Goal: Task Accomplishment & Management: Manage account settings

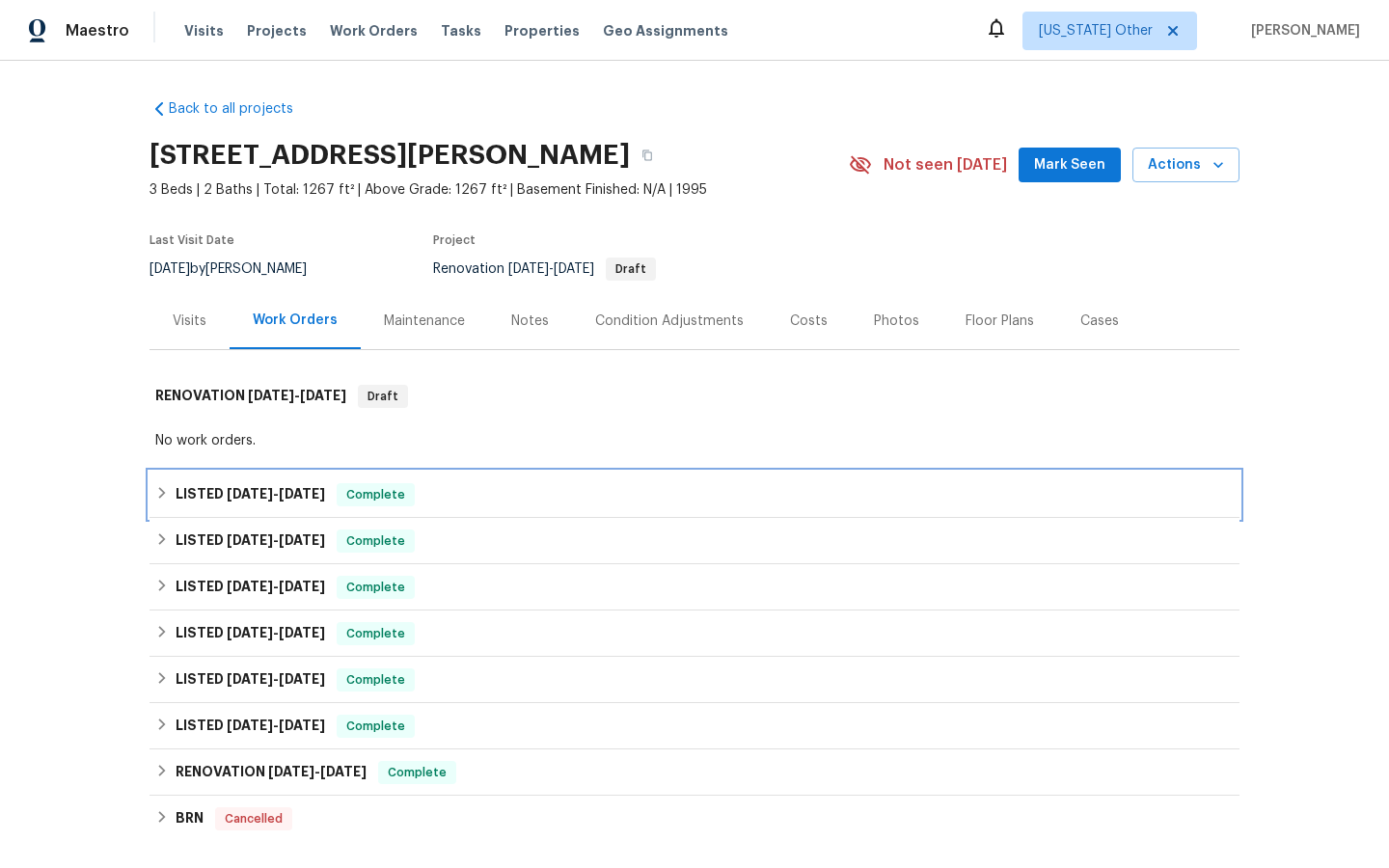
click at [380, 502] on span "Complete" at bounding box center [375, 494] width 75 height 19
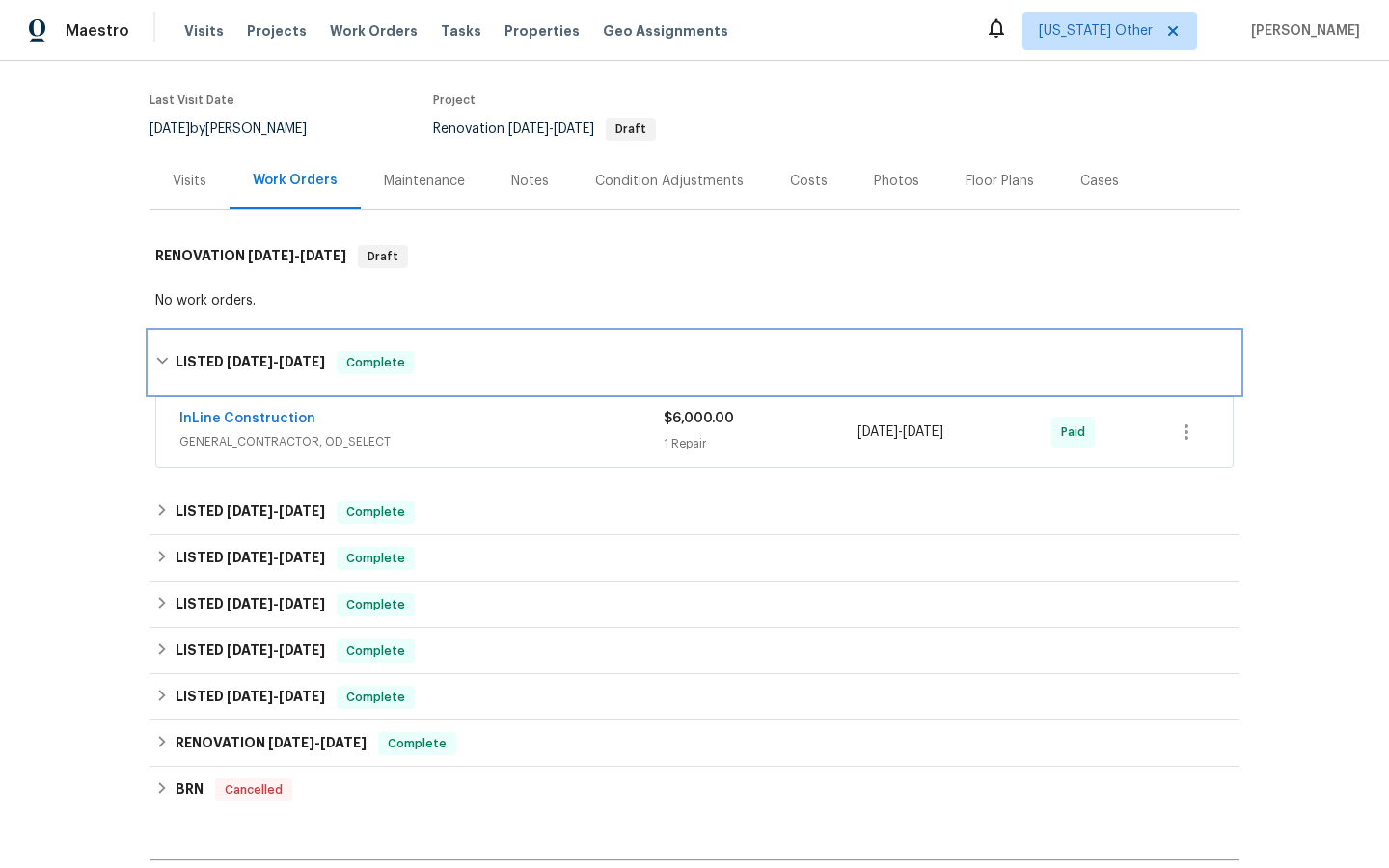
scroll to position [143, 0]
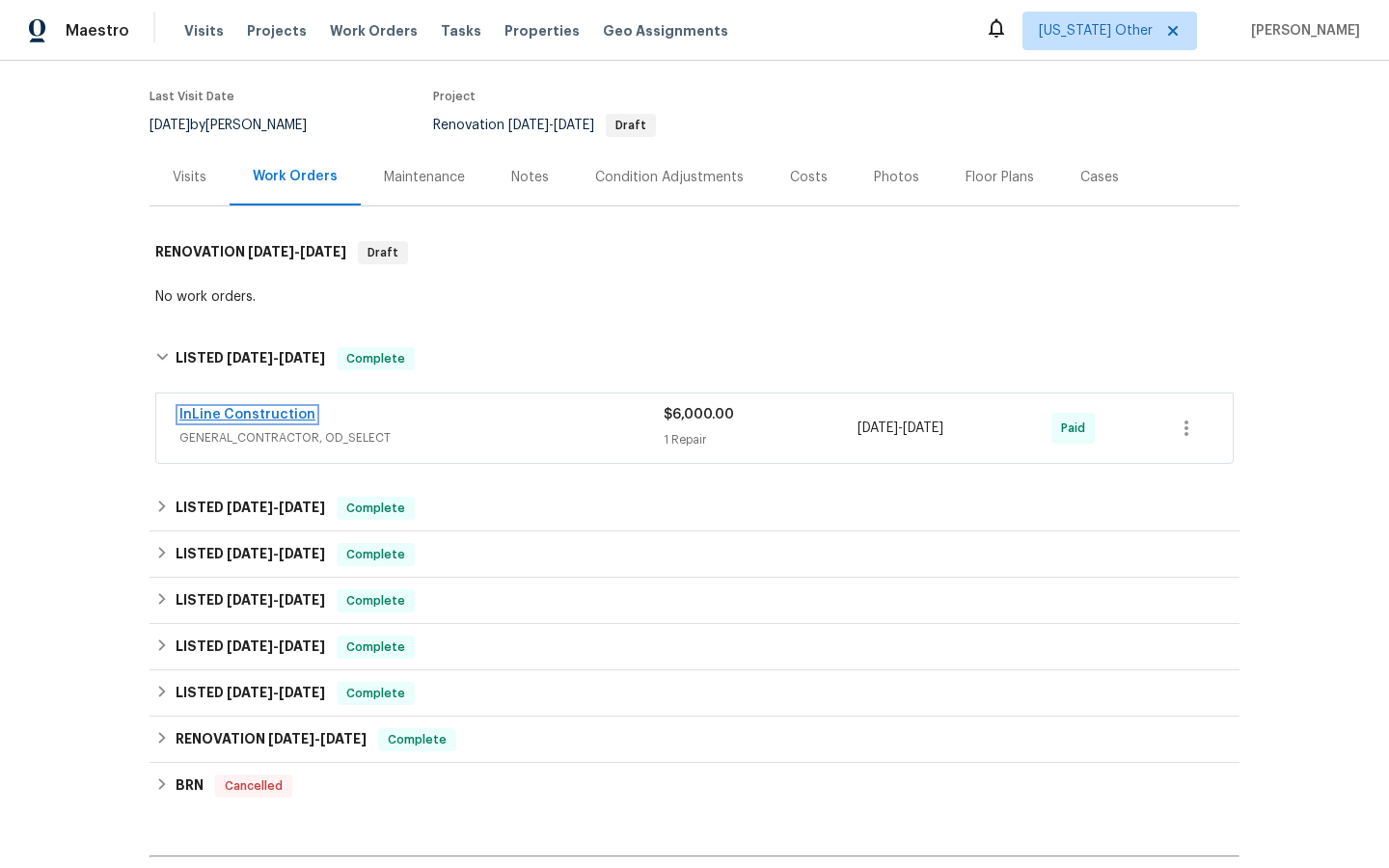
click at [279, 415] on link "InLine Construction" at bounding box center [247, 415] width 136 height 14
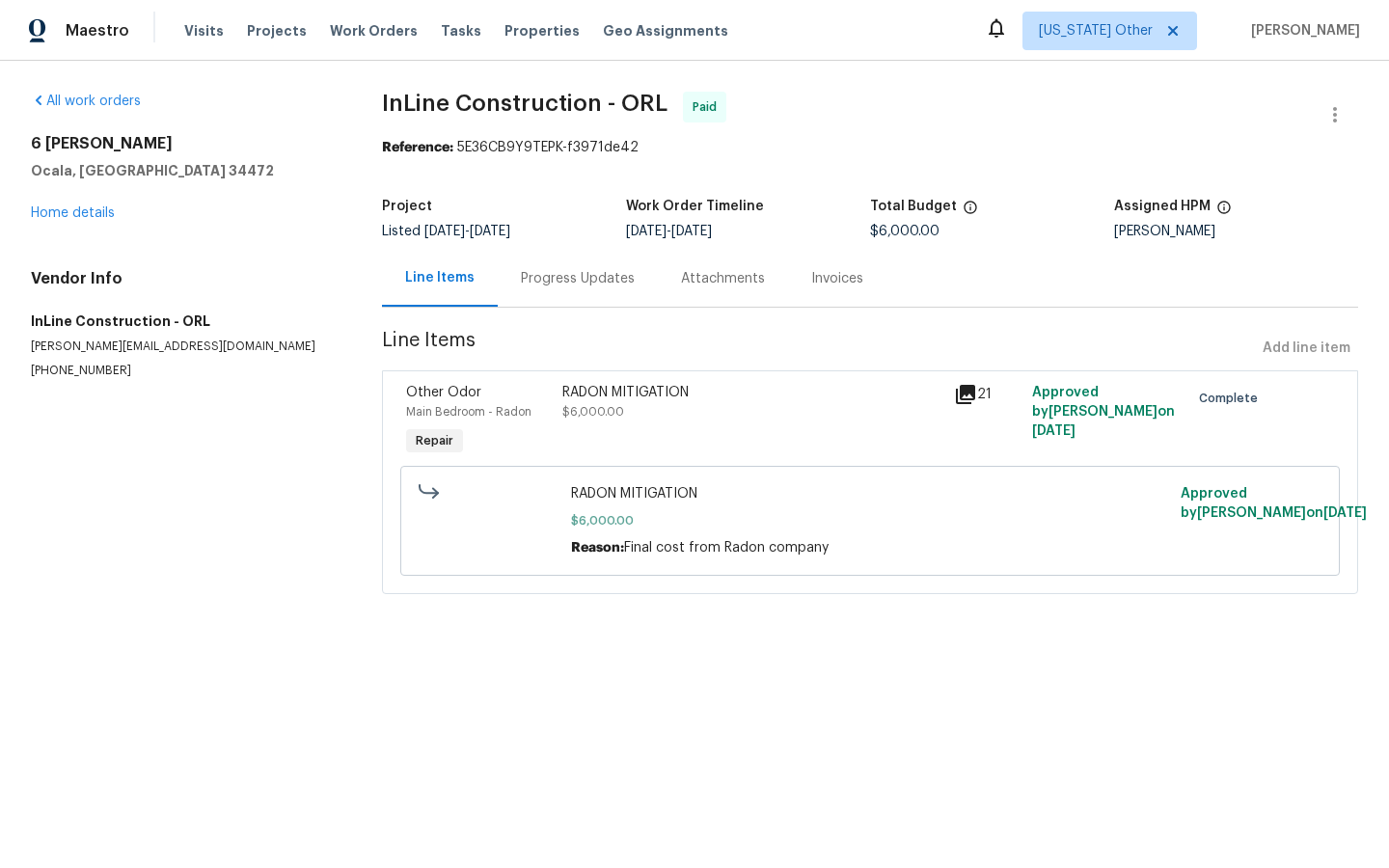
click at [835, 281] on div "Invoices" at bounding box center [837, 278] width 52 height 19
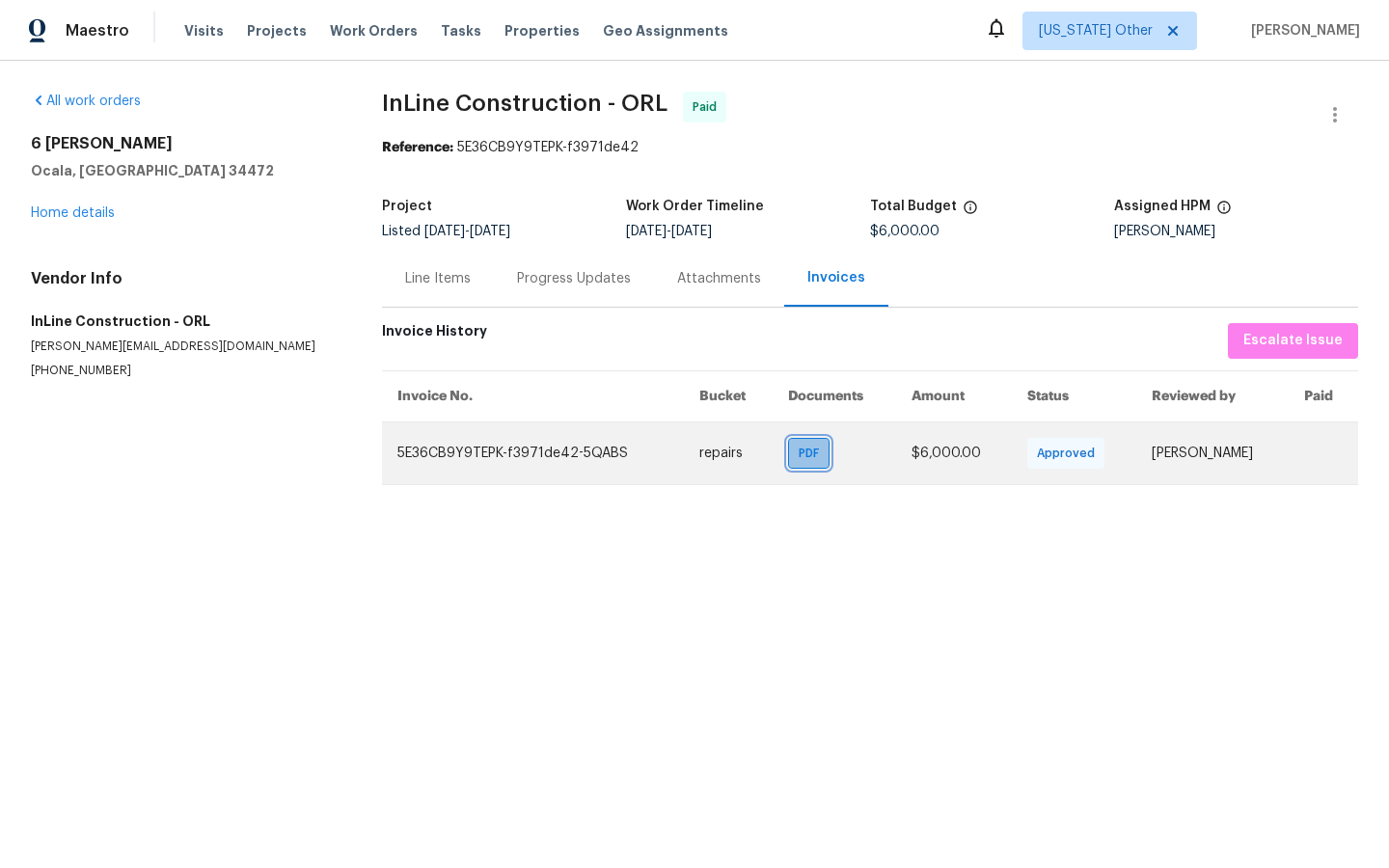
click at [800, 461] on span "PDF" at bounding box center [812, 453] width 28 height 19
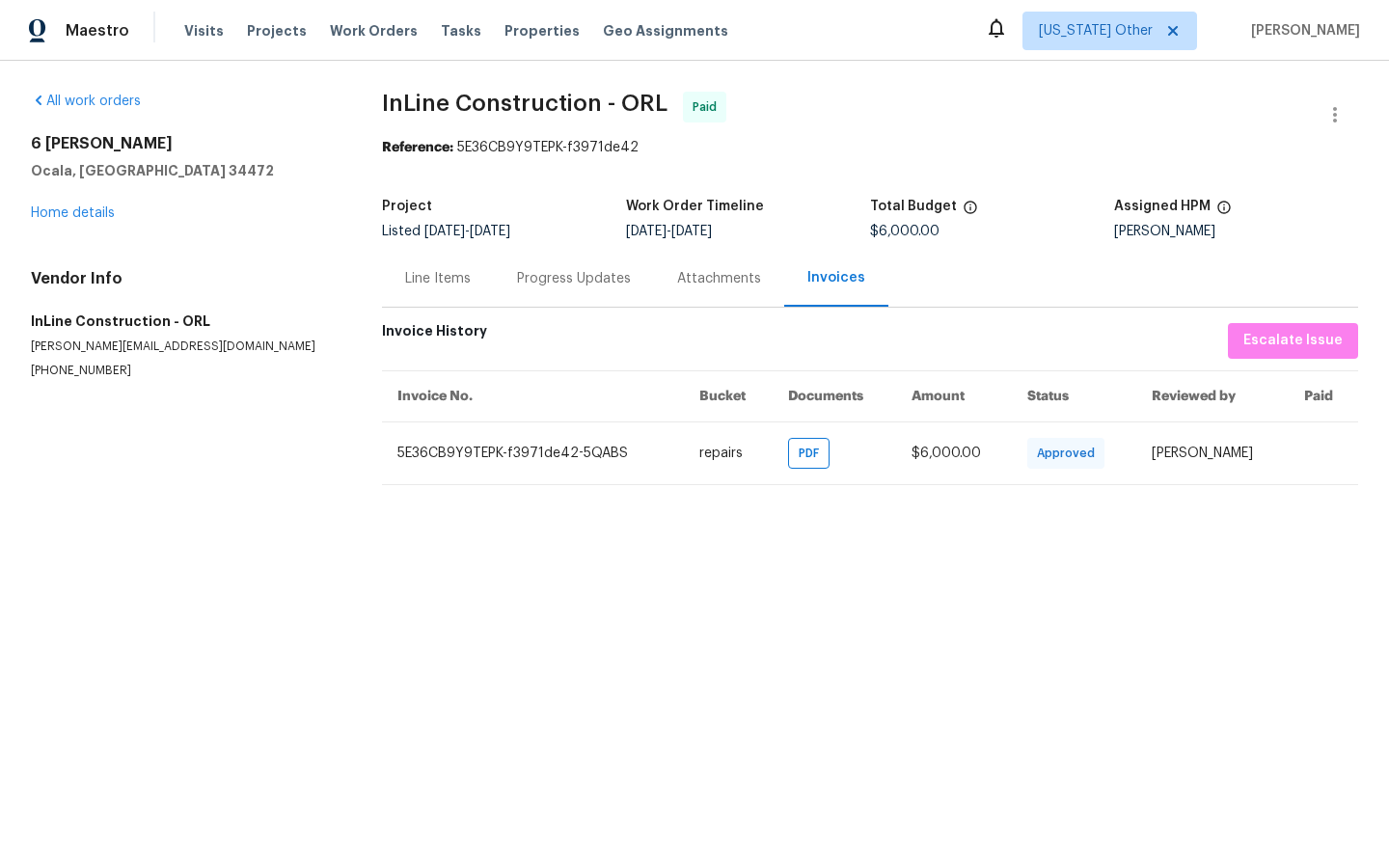
click at [448, 279] on div "Line Items" at bounding box center [438, 278] width 66 height 19
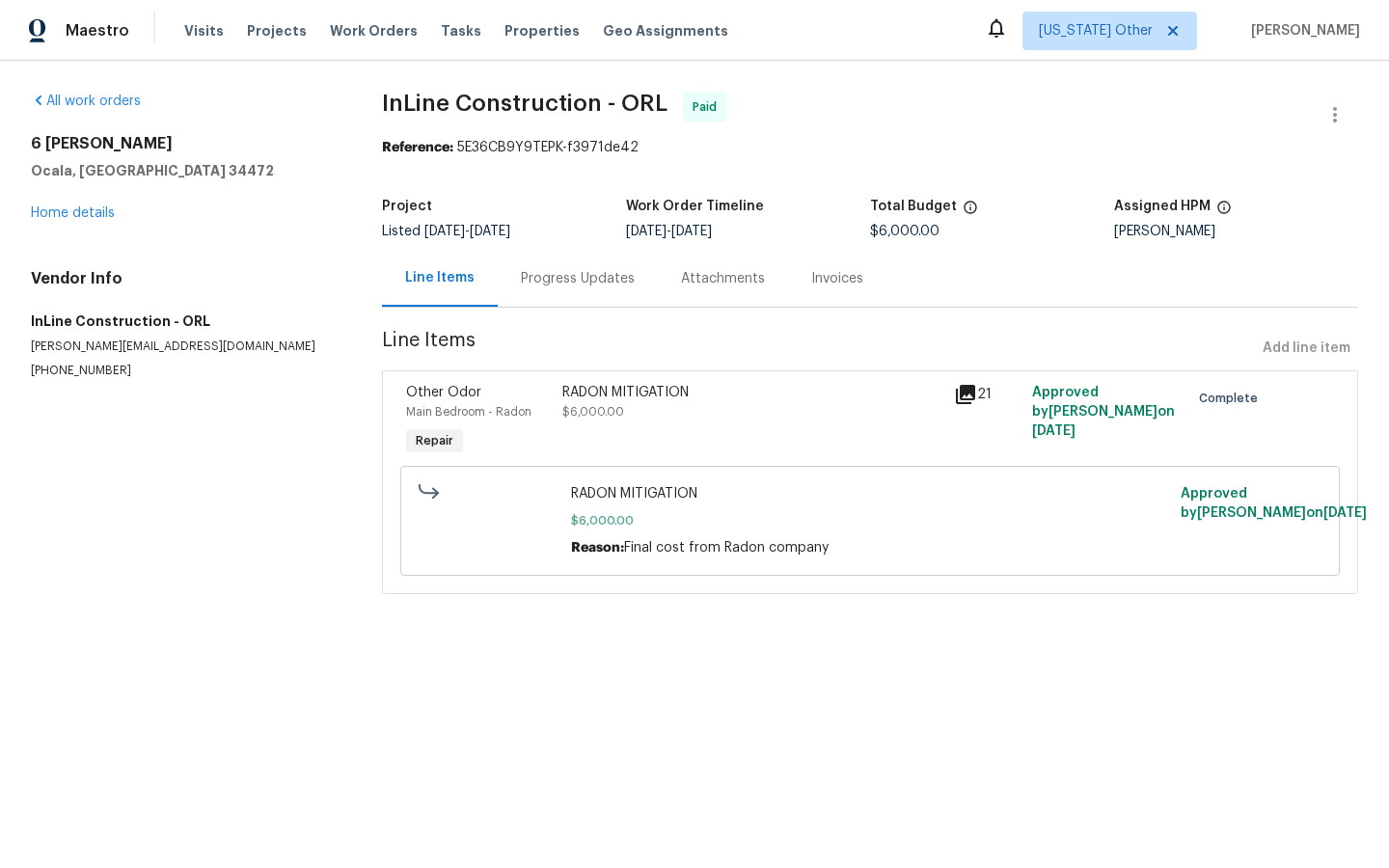
click at [963, 394] on icon at bounding box center [965, 394] width 19 height 19
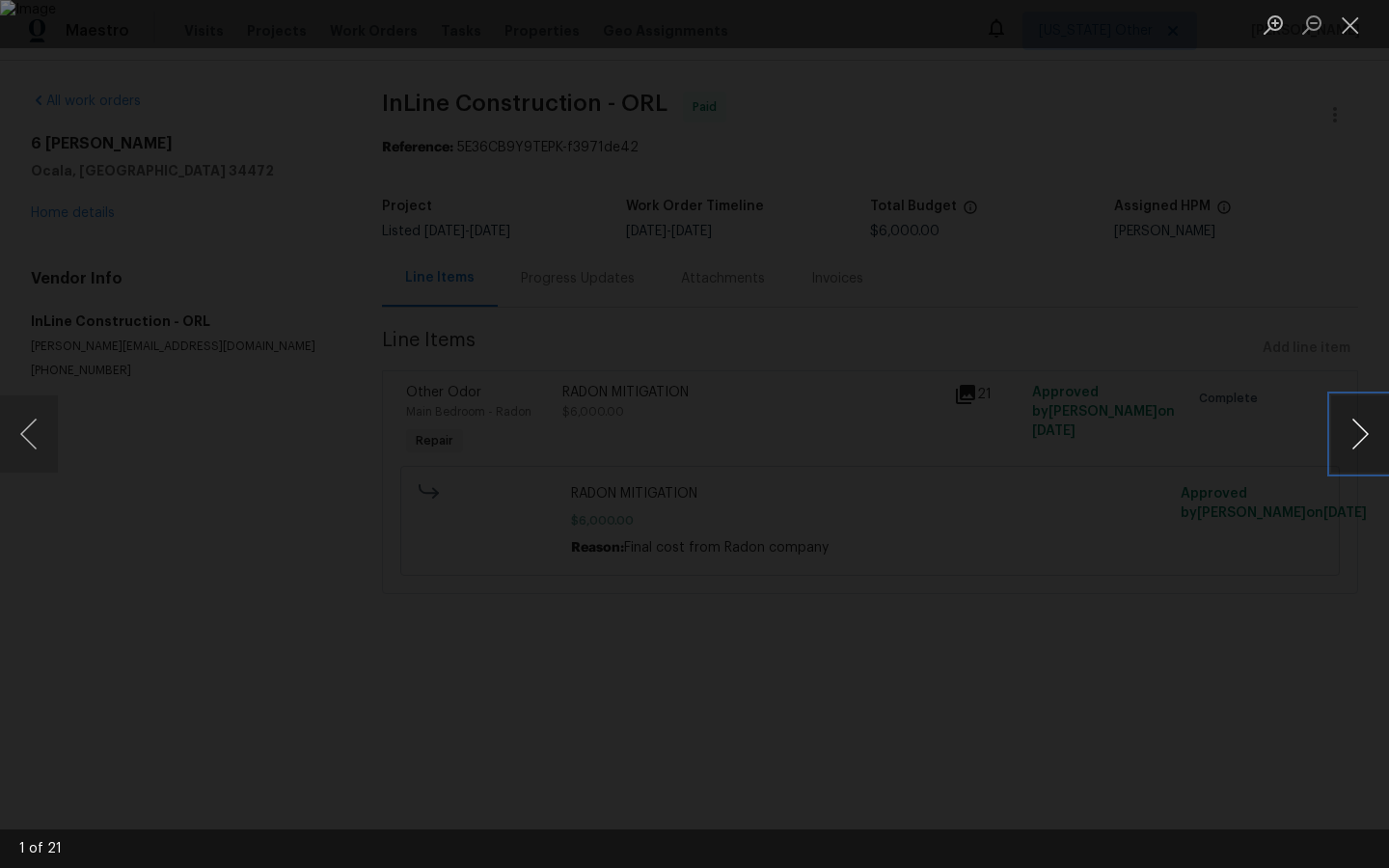
click at [1362, 431] on button "Next image" at bounding box center [1360, 434] width 58 height 78
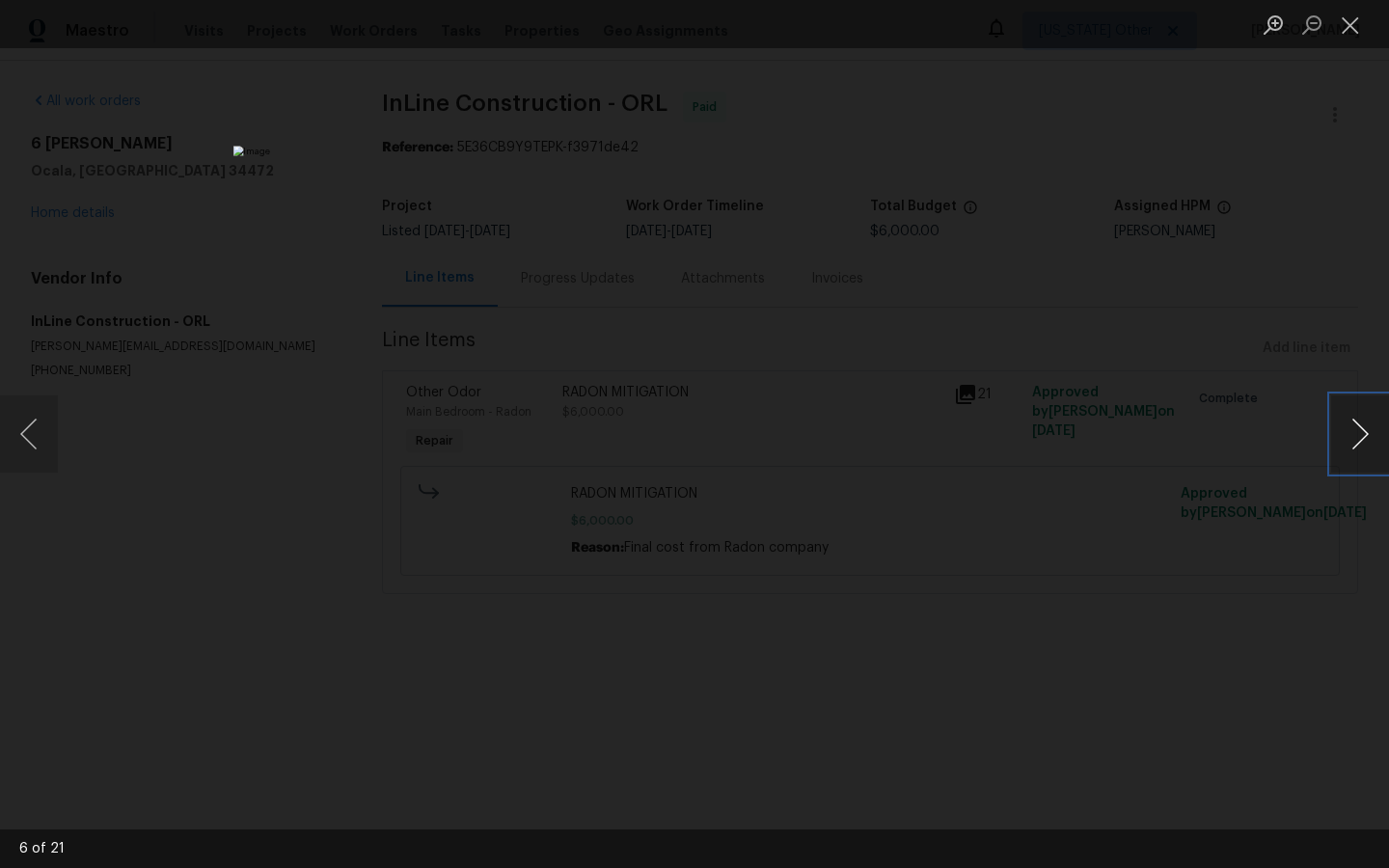
click at [1362, 431] on button "Next image" at bounding box center [1360, 434] width 58 height 78
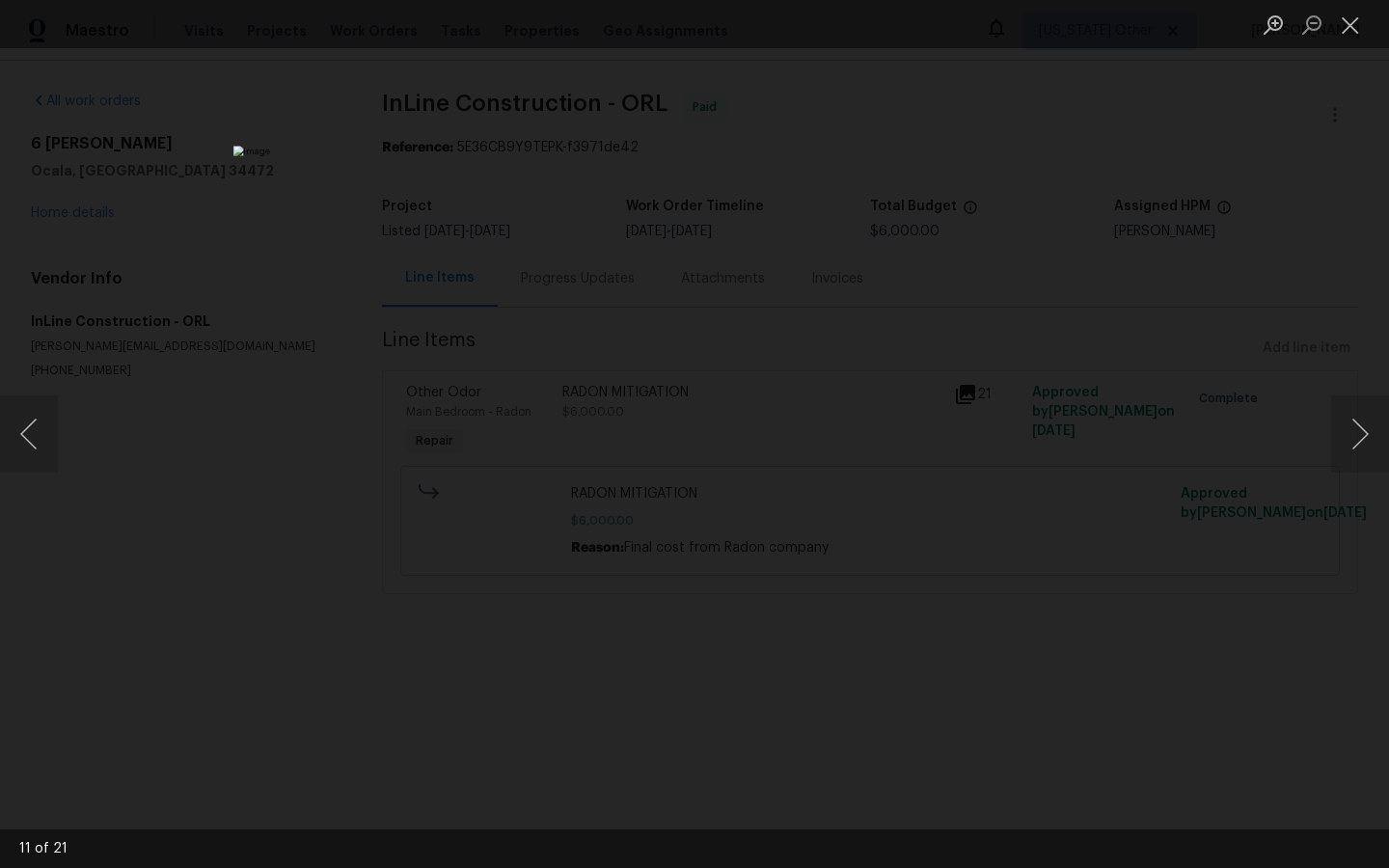
click at [1228, 305] on div "Lightbox" at bounding box center [694, 434] width 1389 height 868
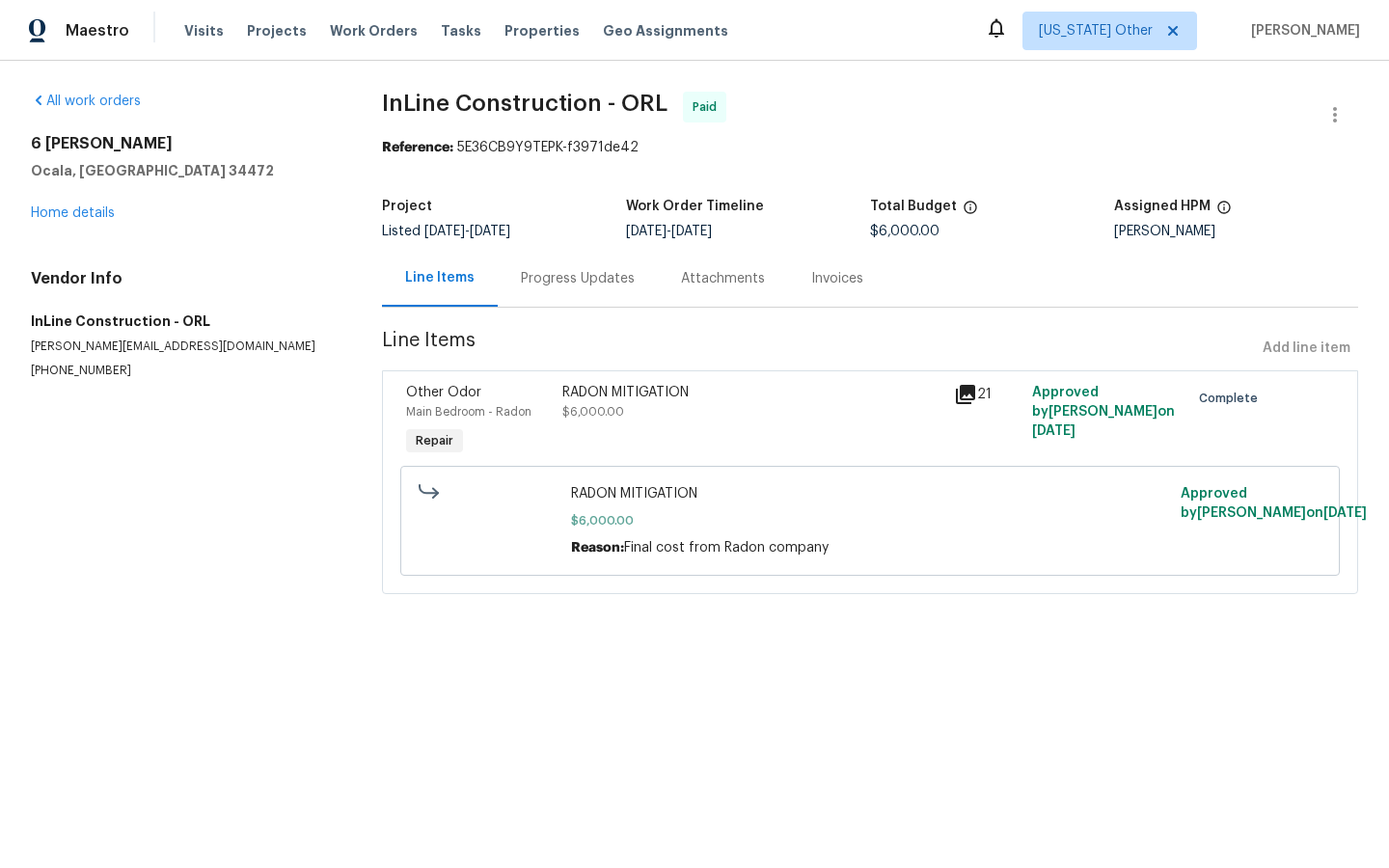
click at [960, 388] on icon at bounding box center [965, 394] width 23 height 23
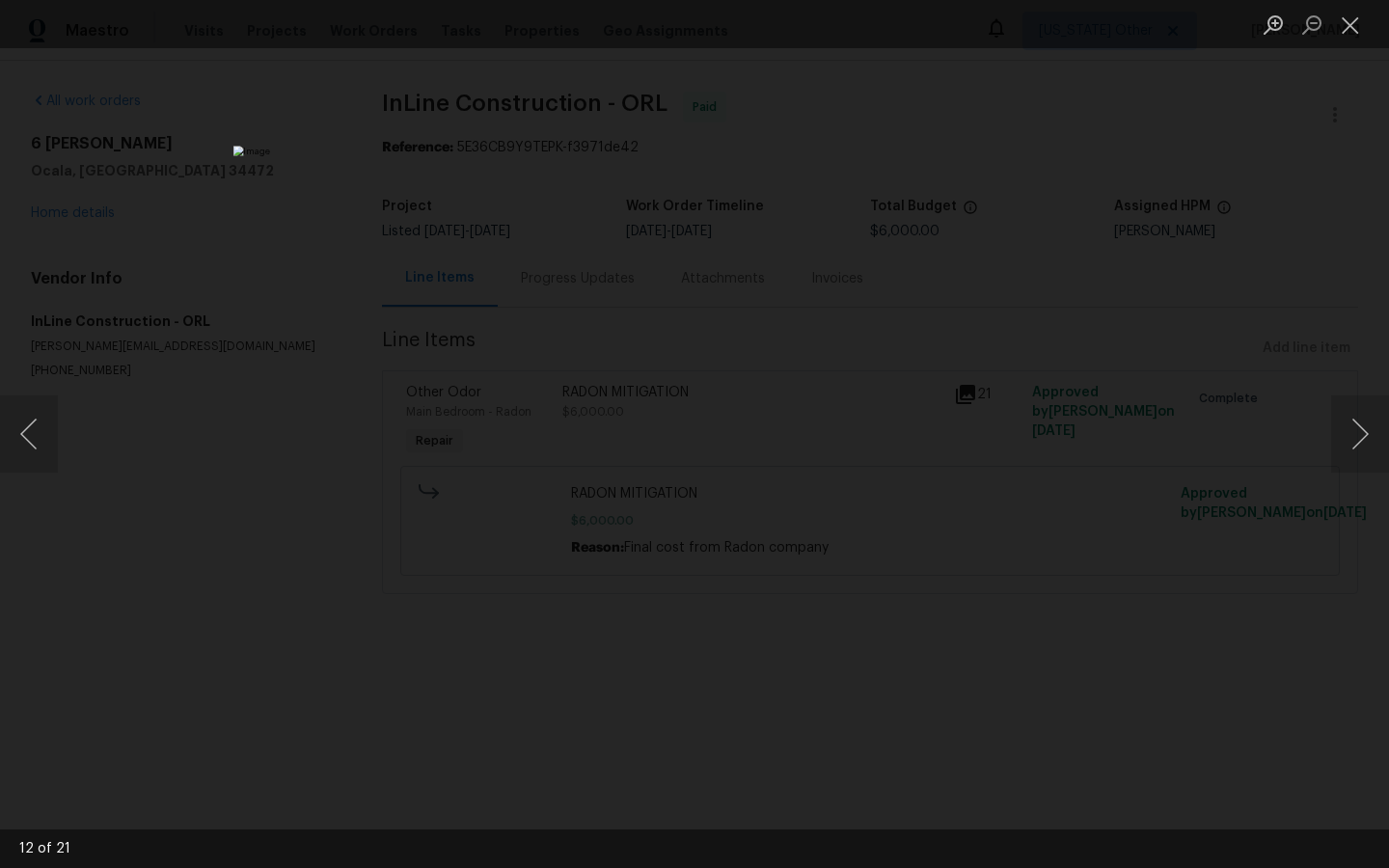
click at [1136, 427] on div "Lightbox" at bounding box center [694, 434] width 1389 height 868
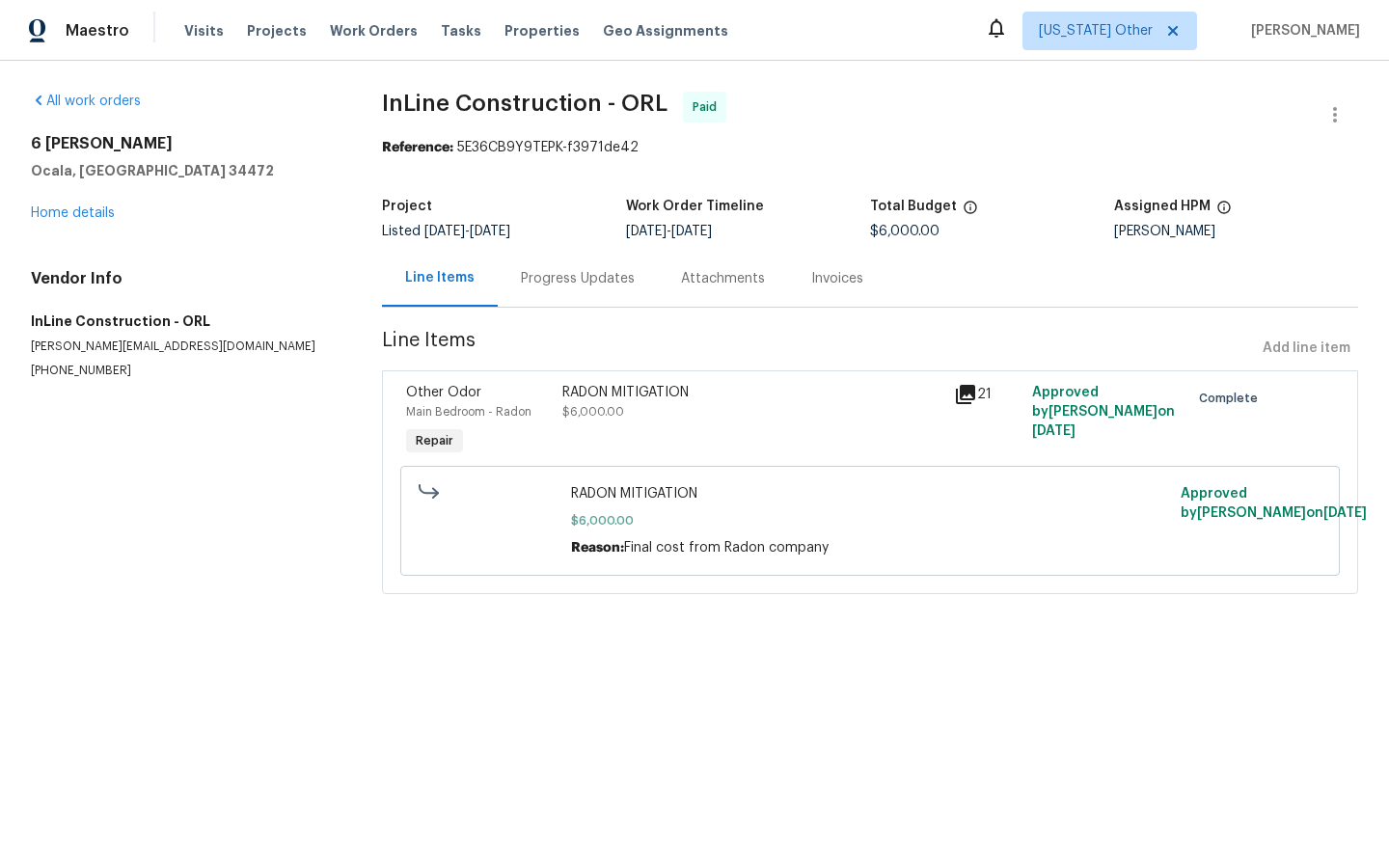
click at [967, 392] on icon at bounding box center [965, 394] width 19 height 19
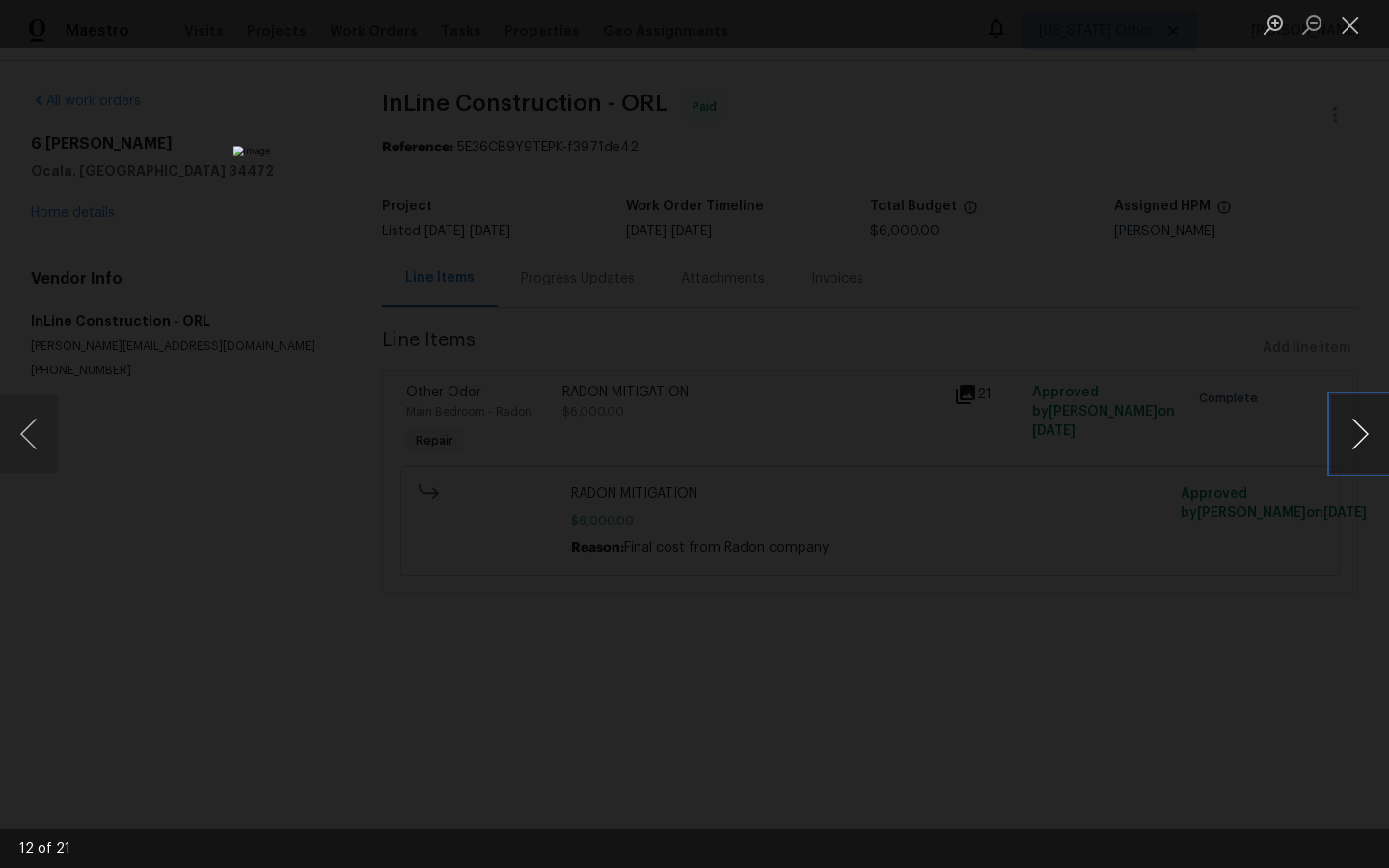
click at [1365, 430] on button "Next image" at bounding box center [1360, 434] width 58 height 78
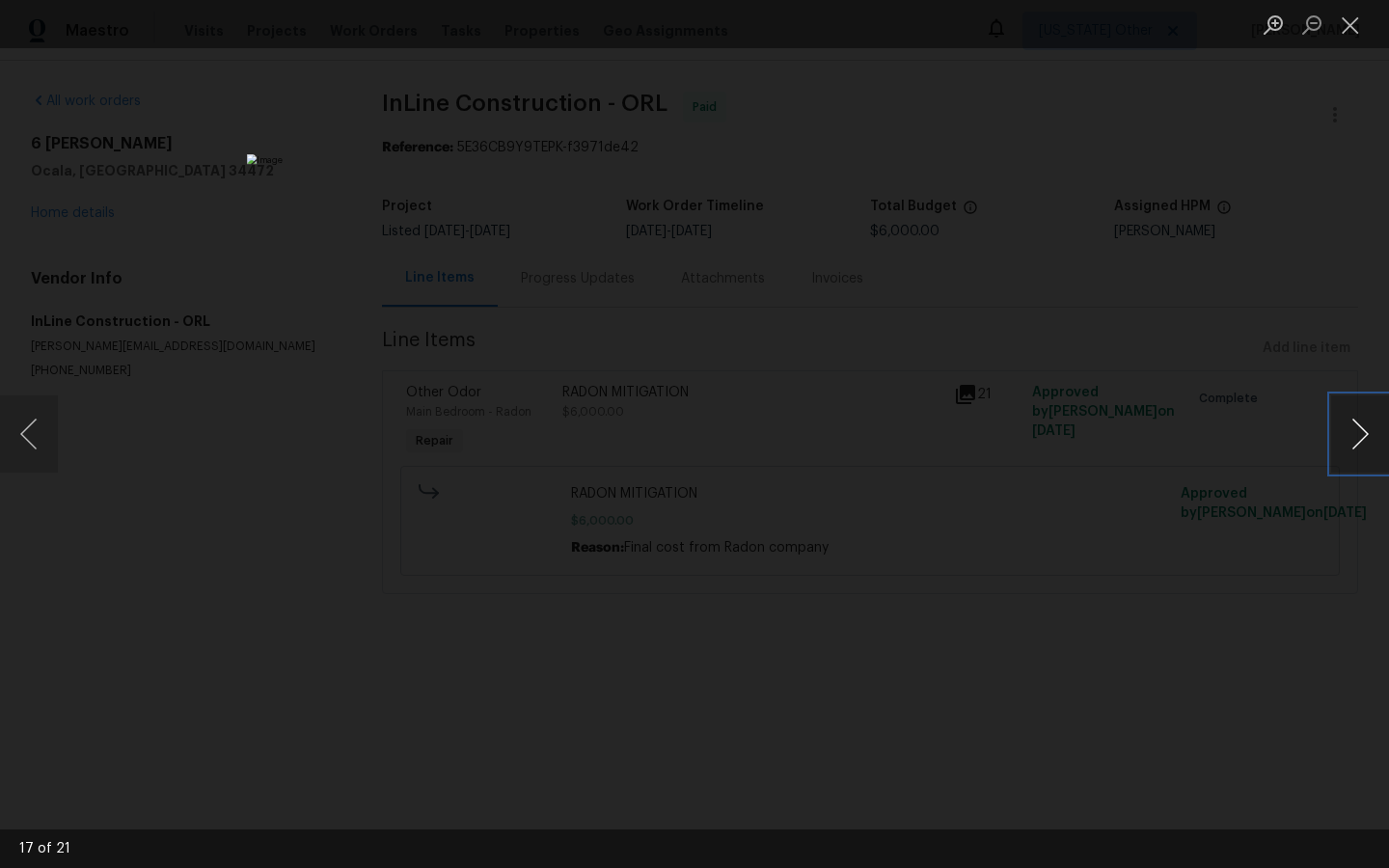
click at [1365, 430] on button "Next image" at bounding box center [1360, 434] width 58 height 78
click at [1365, 429] on button "Next image" at bounding box center [1360, 434] width 58 height 78
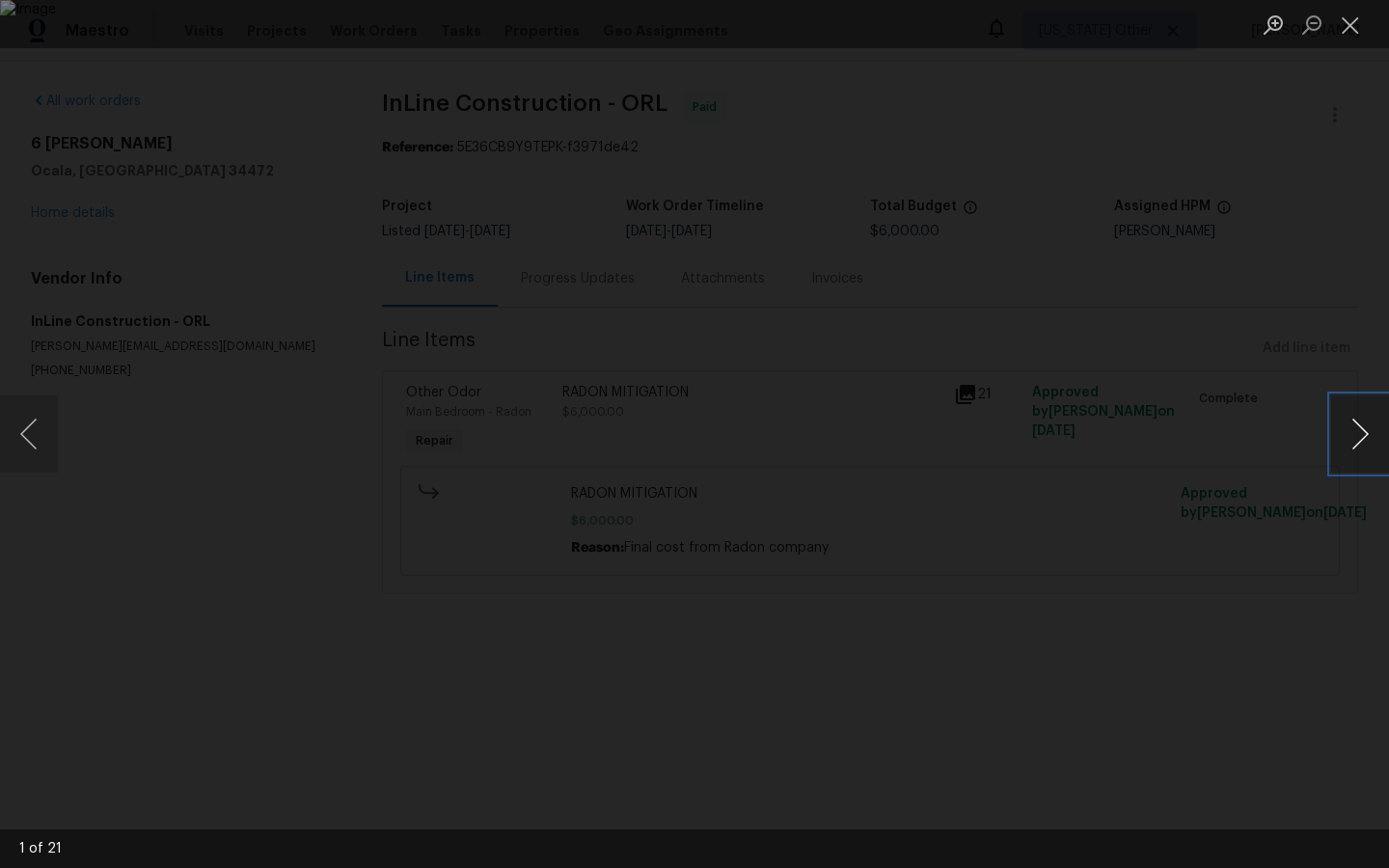
click at [1365, 429] on button "Next image" at bounding box center [1360, 434] width 58 height 78
click at [1195, 541] on div "Lightbox" at bounding box center [694, 434] width 1389 height 868
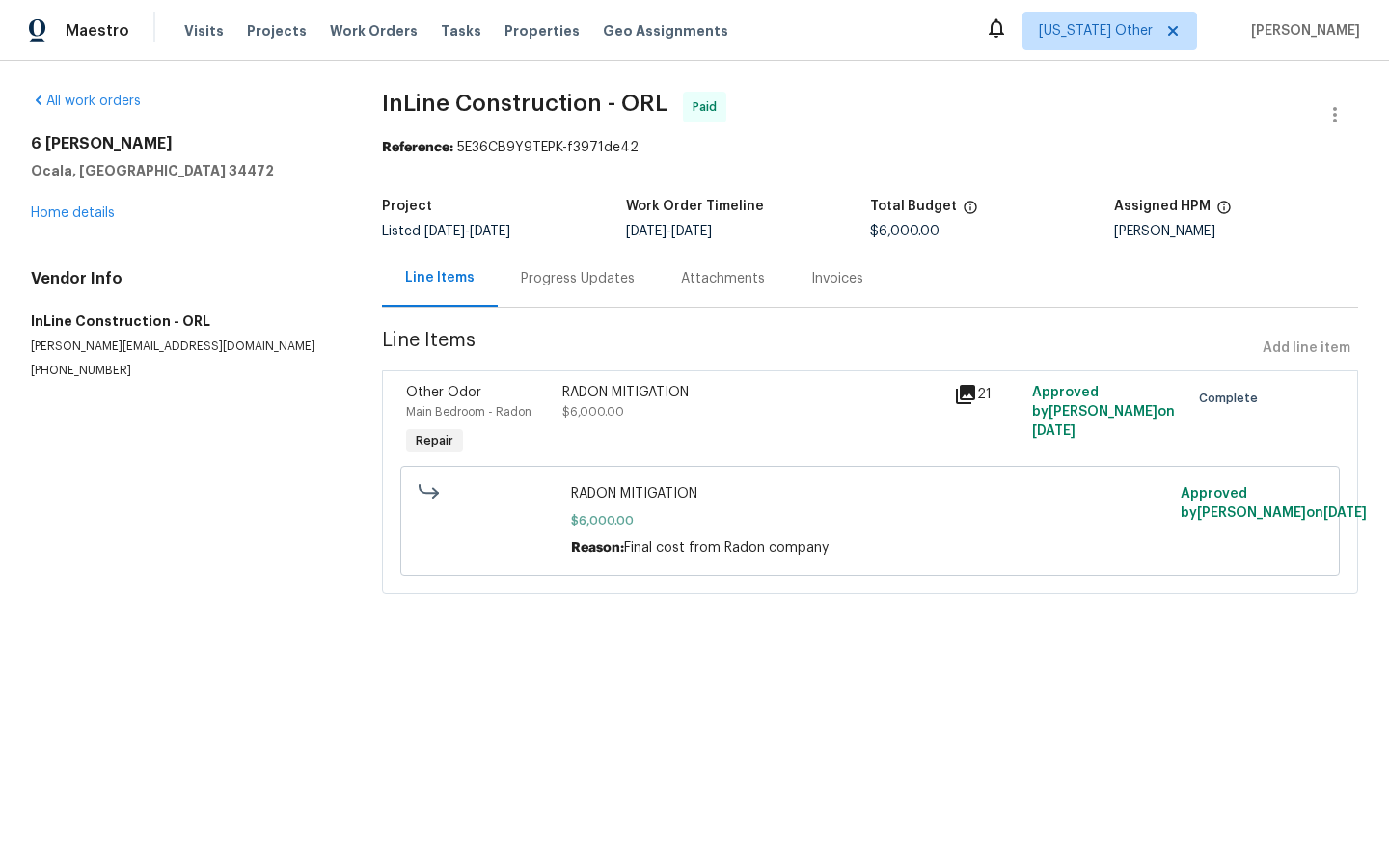
click at [973, 394] on icon at bounding box center [965, 394] width 19 height 19
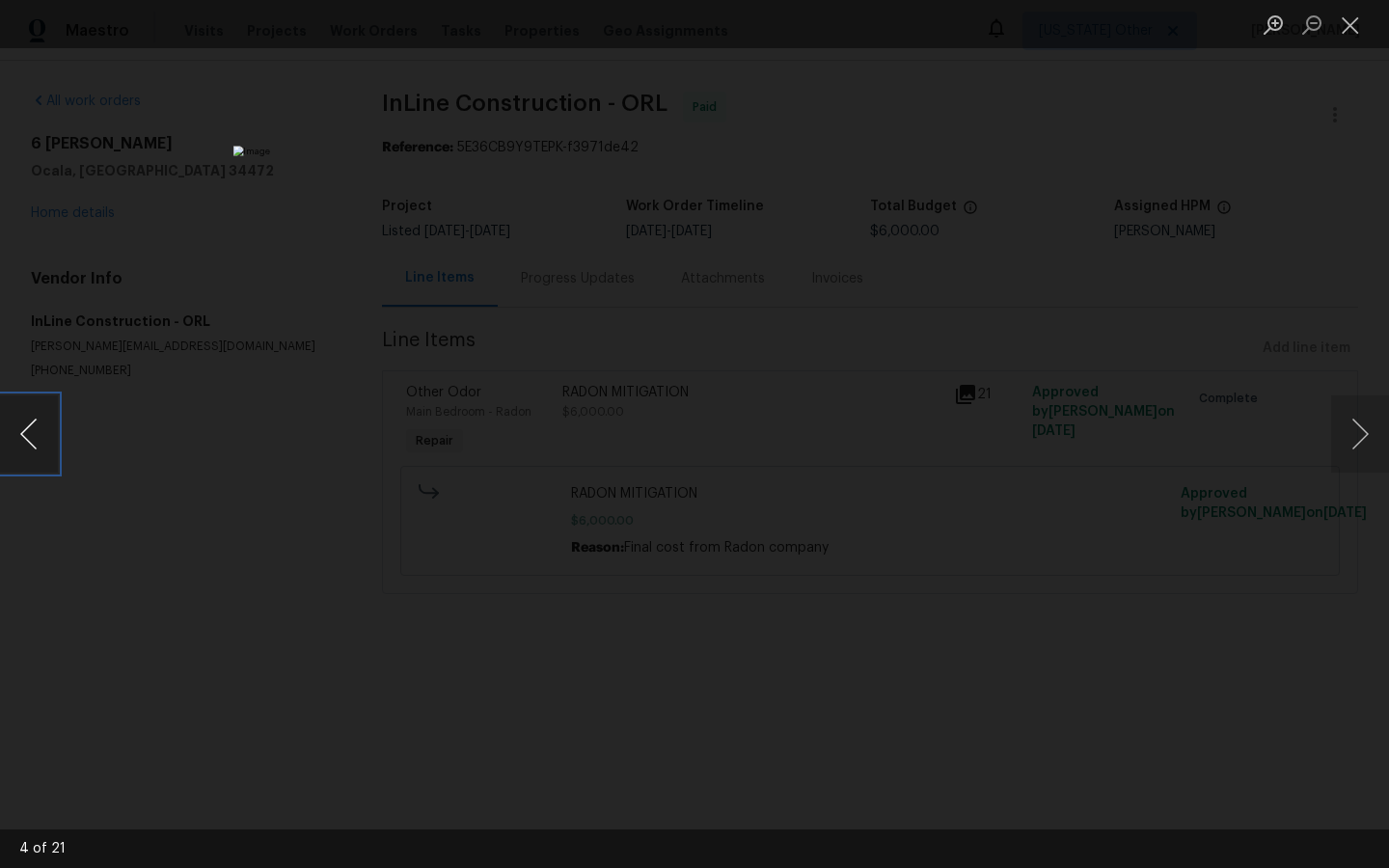
click at [20, 436] on button "Previous image" at bounding box center [29, 434] width 58 height 78
click at [1364, 436] on button "Next image" at bounding box center [1360, 434] width 58 height 78
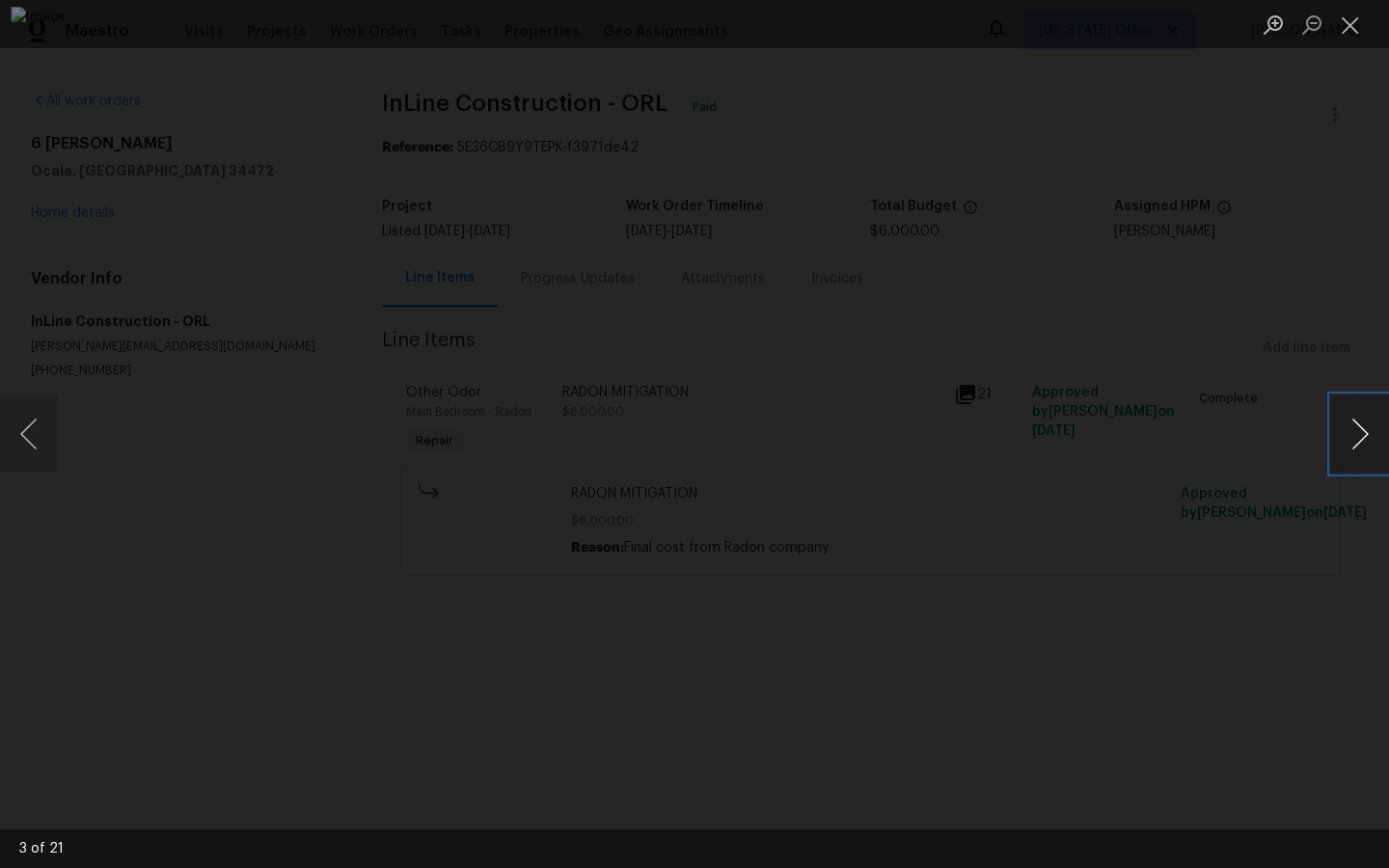
click at [1364, 436] on button "Next image" at bounding box center [1360, 434] width 58 height 78
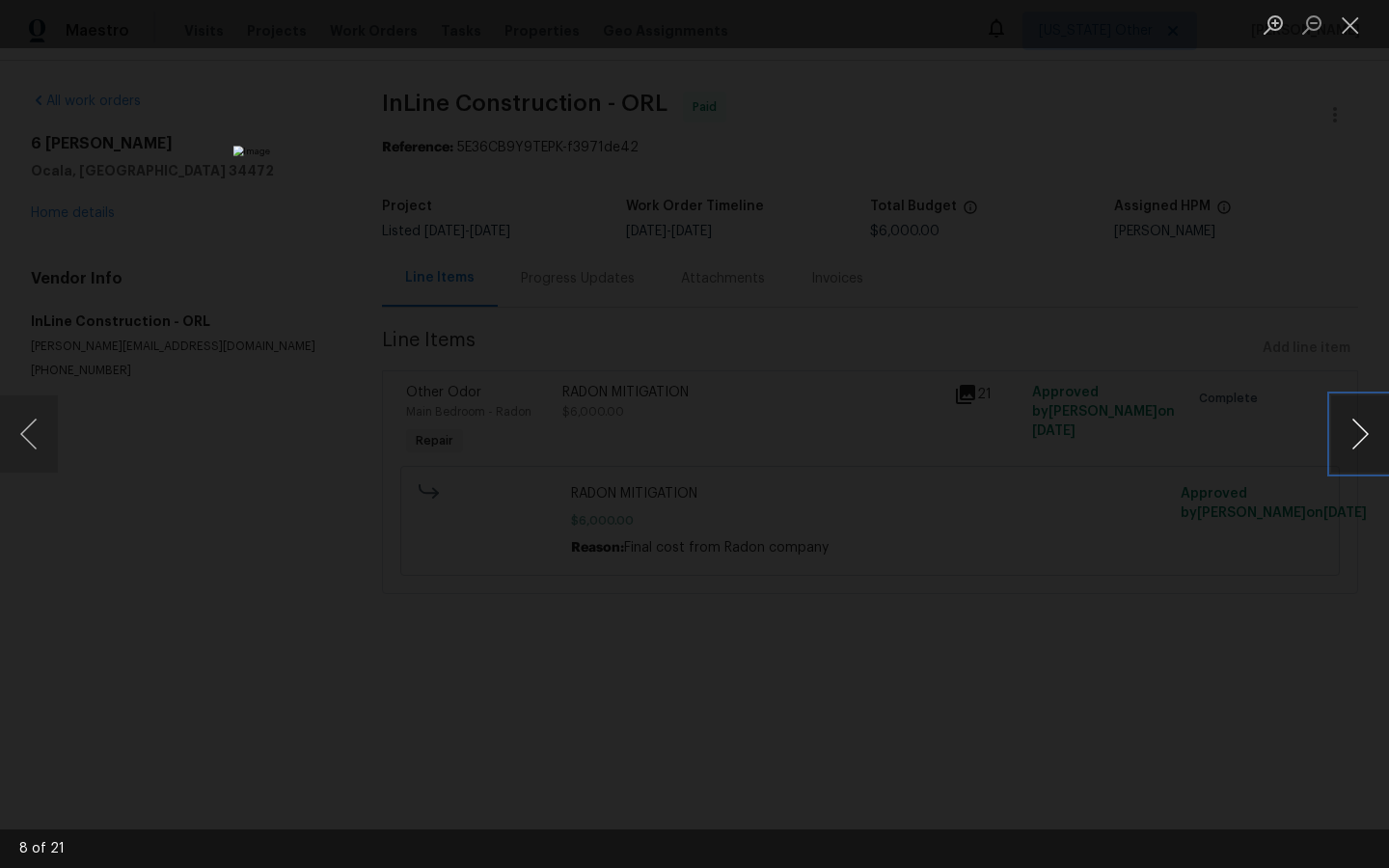
click at [1364, 436] on button "Next image" at bounding box center [1360, 434] width 58 height 78
click at [1360, 435] on button "Next image" at bounding box center [1360, 434] width 58 height 78
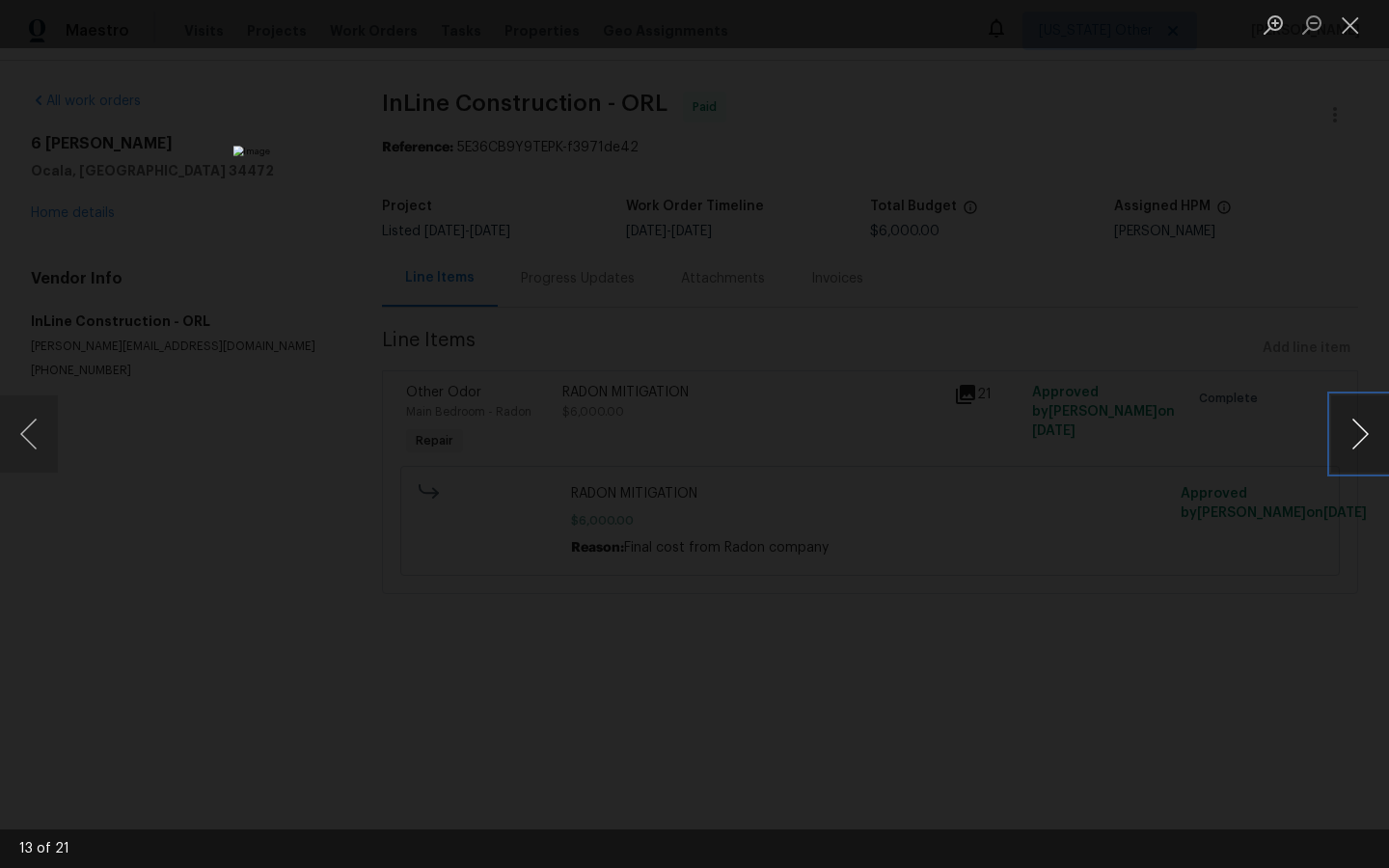
click at [1360, 435] on button "Next image" at bounding box center [1360, 434] width 58 height 78
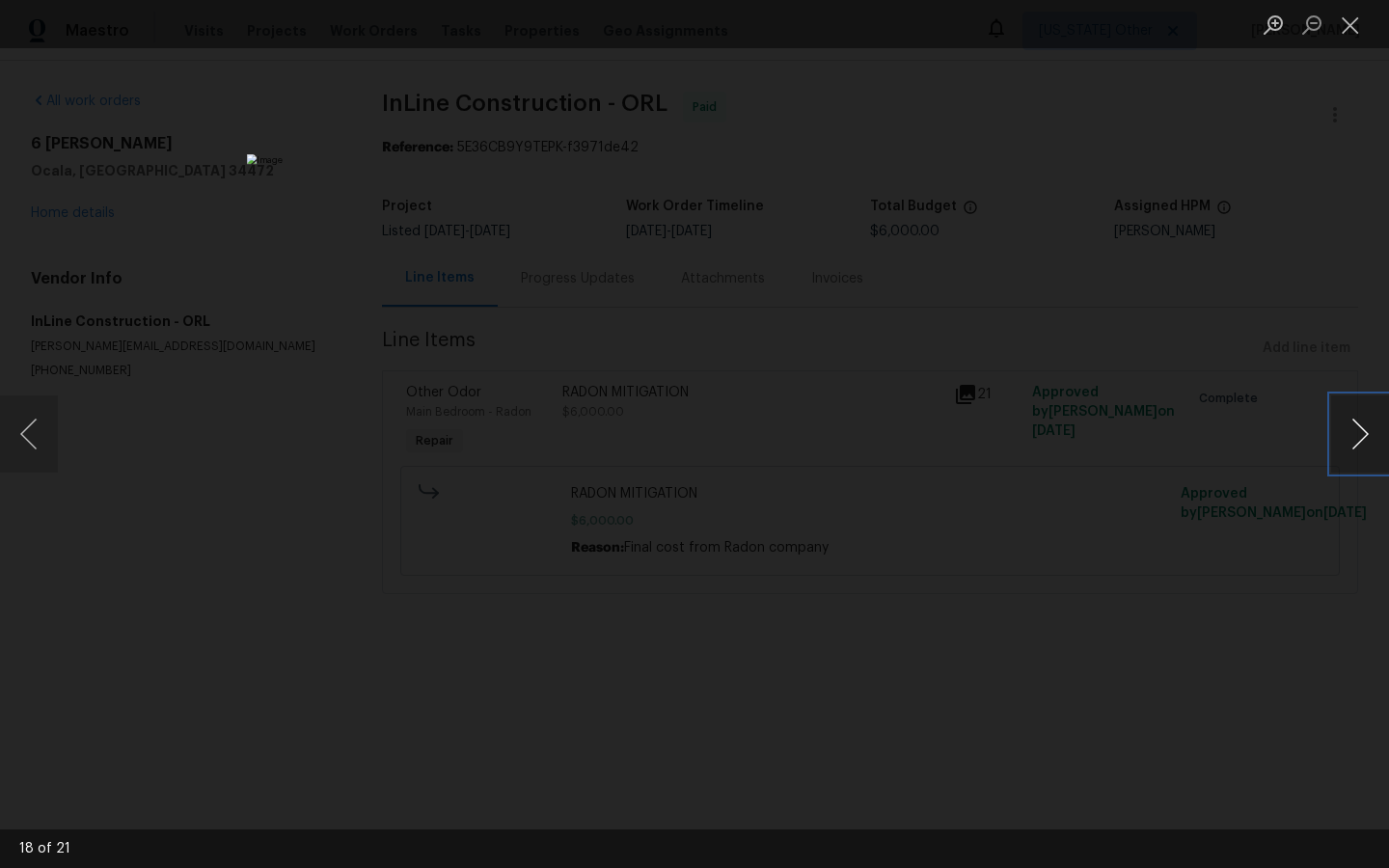
click at [1360, 435] on button "Next image" at bounding box center [1360, 434] width 58 height 78
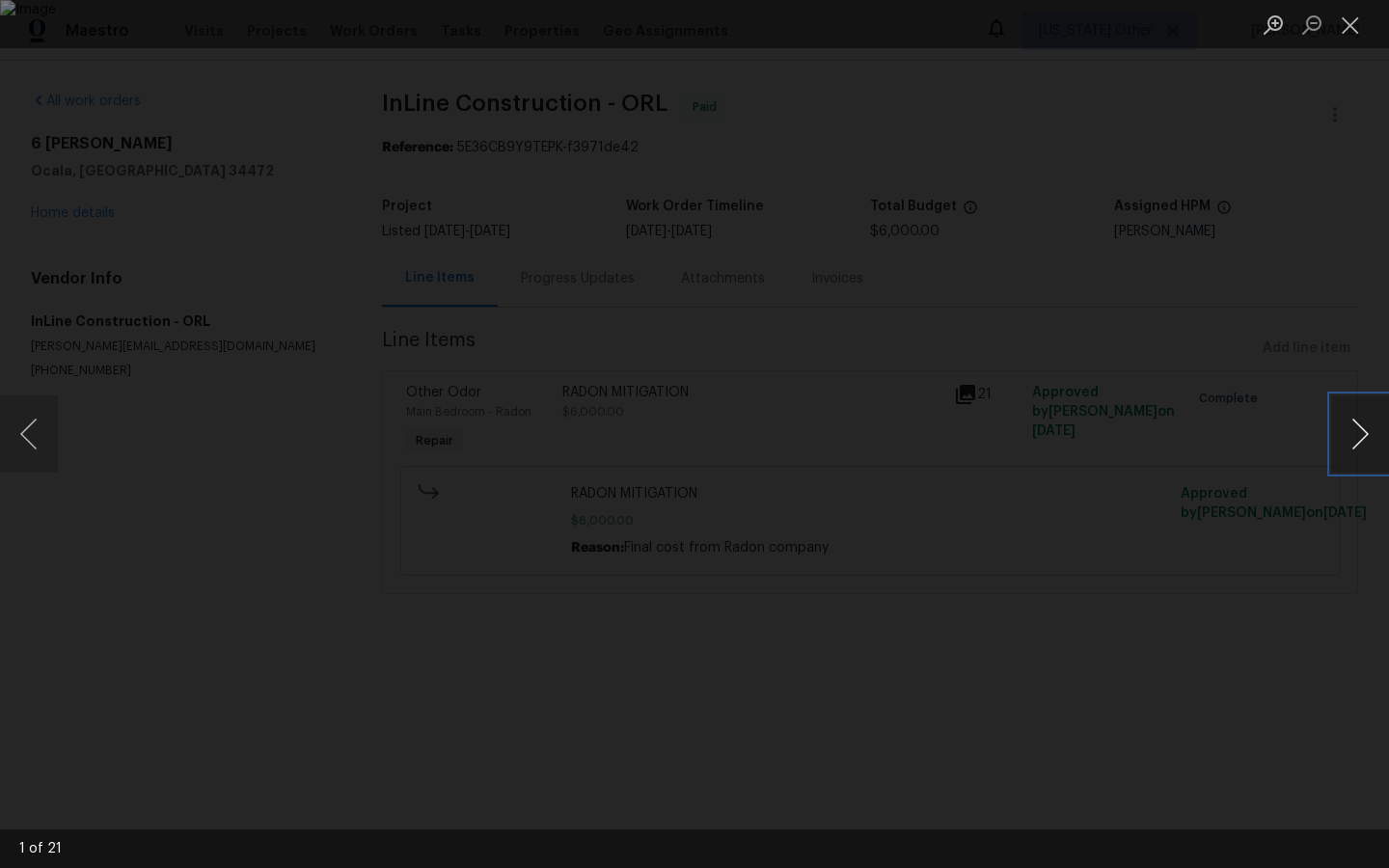
click at [1360, 435] on button "Next image" at bounding box center [1360, 434] width 58 height 78
click at [16, 423] on button "Previous image" at bounding box center [29, 434] width 58 height 78
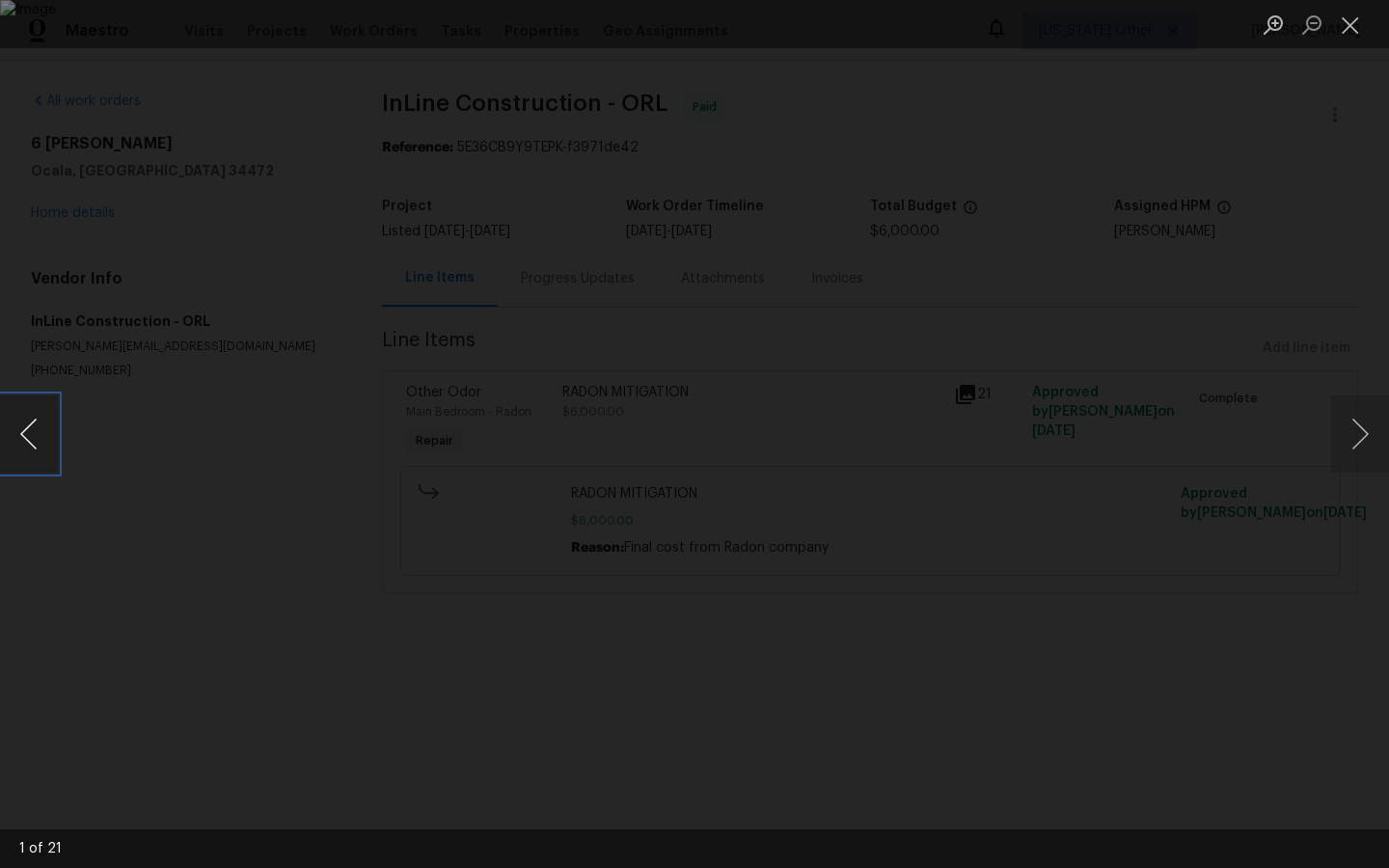
click at [16, 423] on button "Previous image" at bounding box center [29, 434] width 58 height 78
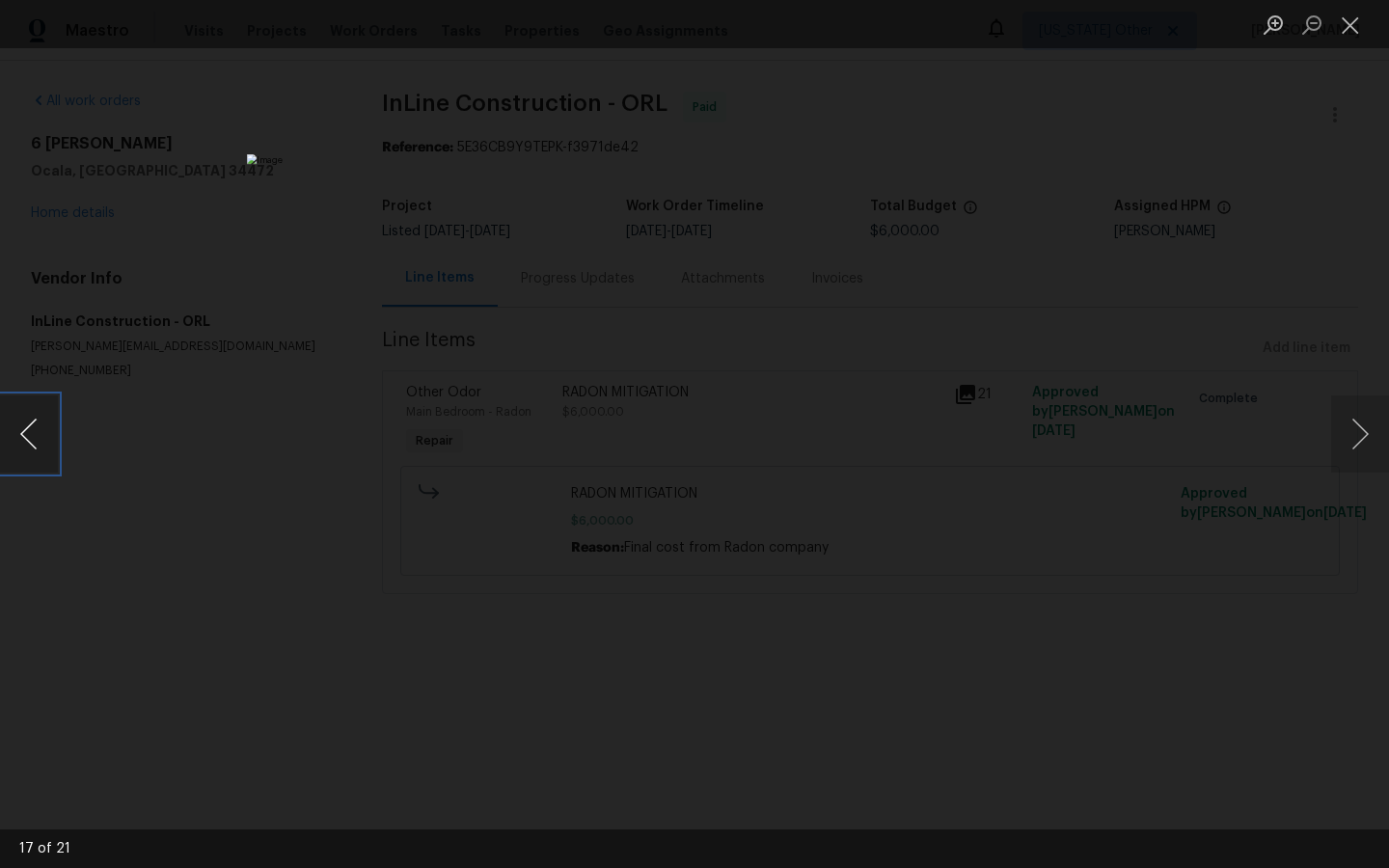
click at [16, 423] on button "Previous image" at bounding box center [29, 434] width 58 height 78
click at [26, 426] on button "Previous image" at bounding box center [29, 434] width 58 height 78
click at [1371, 430] on button "Next image" at bounding box center [1360, 434] width 58 height 78
click at [1371, 432] on button "Next image" at bounding box center [1360, 434] width 58 height 78
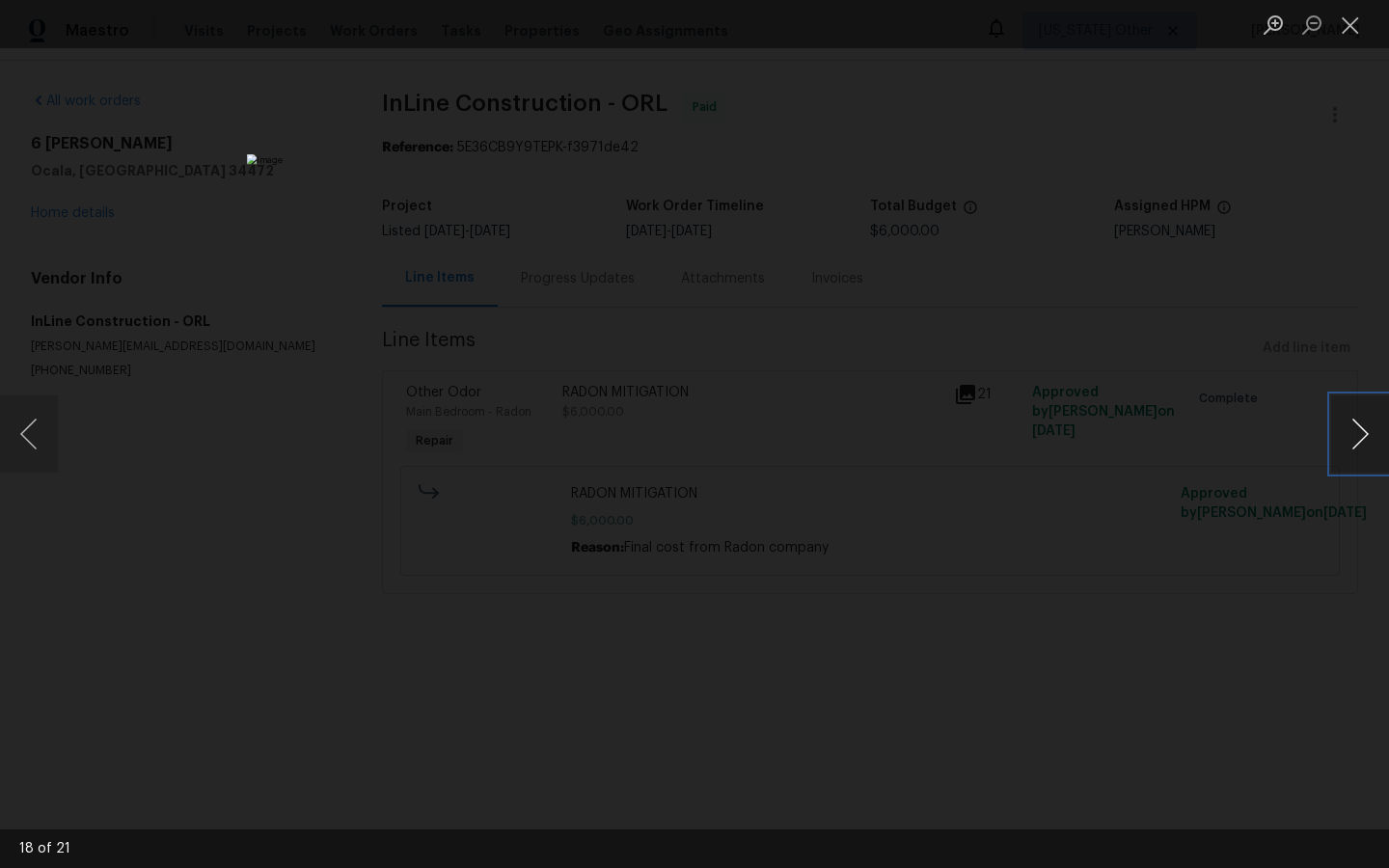
click at [1358, 425] on button "Next image" at bounding box center [1360, 434] width 58 height 78
click at [1354, 437] on button "Next image" at bounding box center [1360, 434] width 58 height 78
click at [1354, 438] on button "Next image" at bounding box center [1360, 434] width 58 height 78
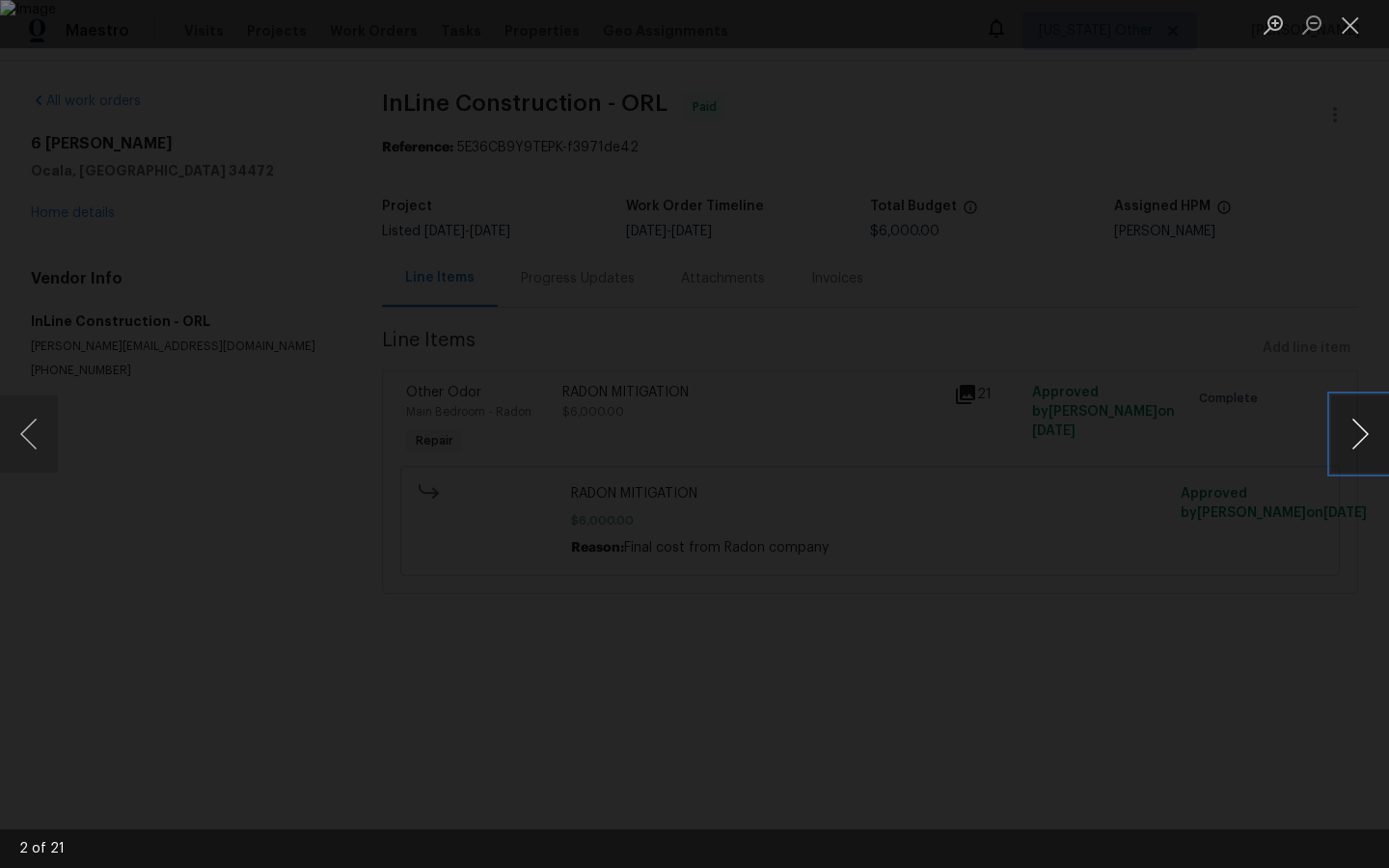
click at [1354, 438] on button "Next image" at bounding box center [1360, 434] width 58 height 78
click at [1349, 438] on button "Next image" at bounding box center [1360, 434] width 58 height 78
click at [1347, 438] on button "Next image" at bounding box center [1360, 434] width 58 height 78
click at [1359, 430] on button "Next image" at bounding box center [1360, 434] width 58 height 78
click at [1359, 433] on button "Next image" at bounding box center [1360, 434] width 58 height 78
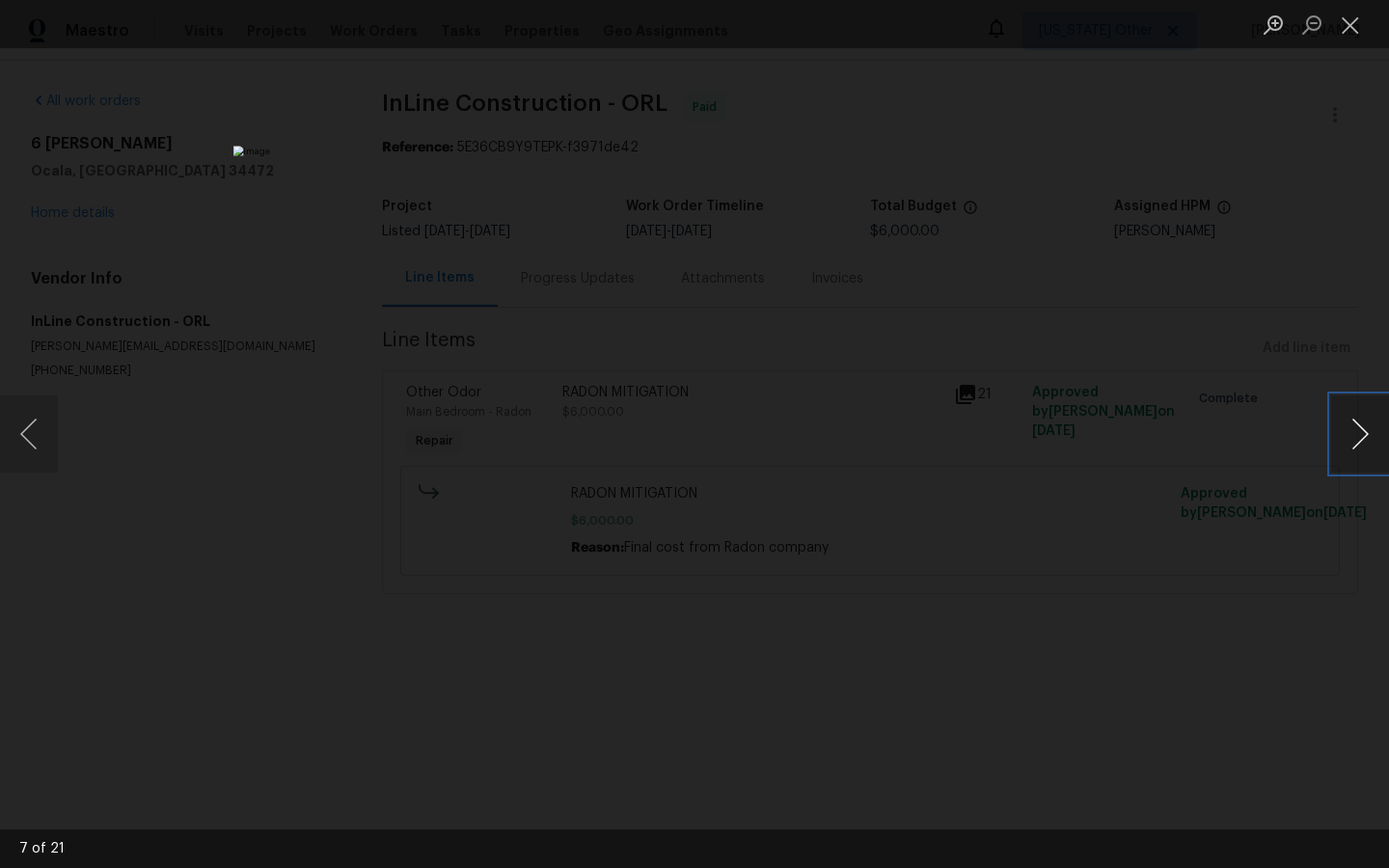
click at [1359, 433] on button "Next image" at bounding box center [1360, 434] width 58 height 78
click at [1150, 434] on div "Lightbox" at bounding box center [694, 434] width 1389 height 868
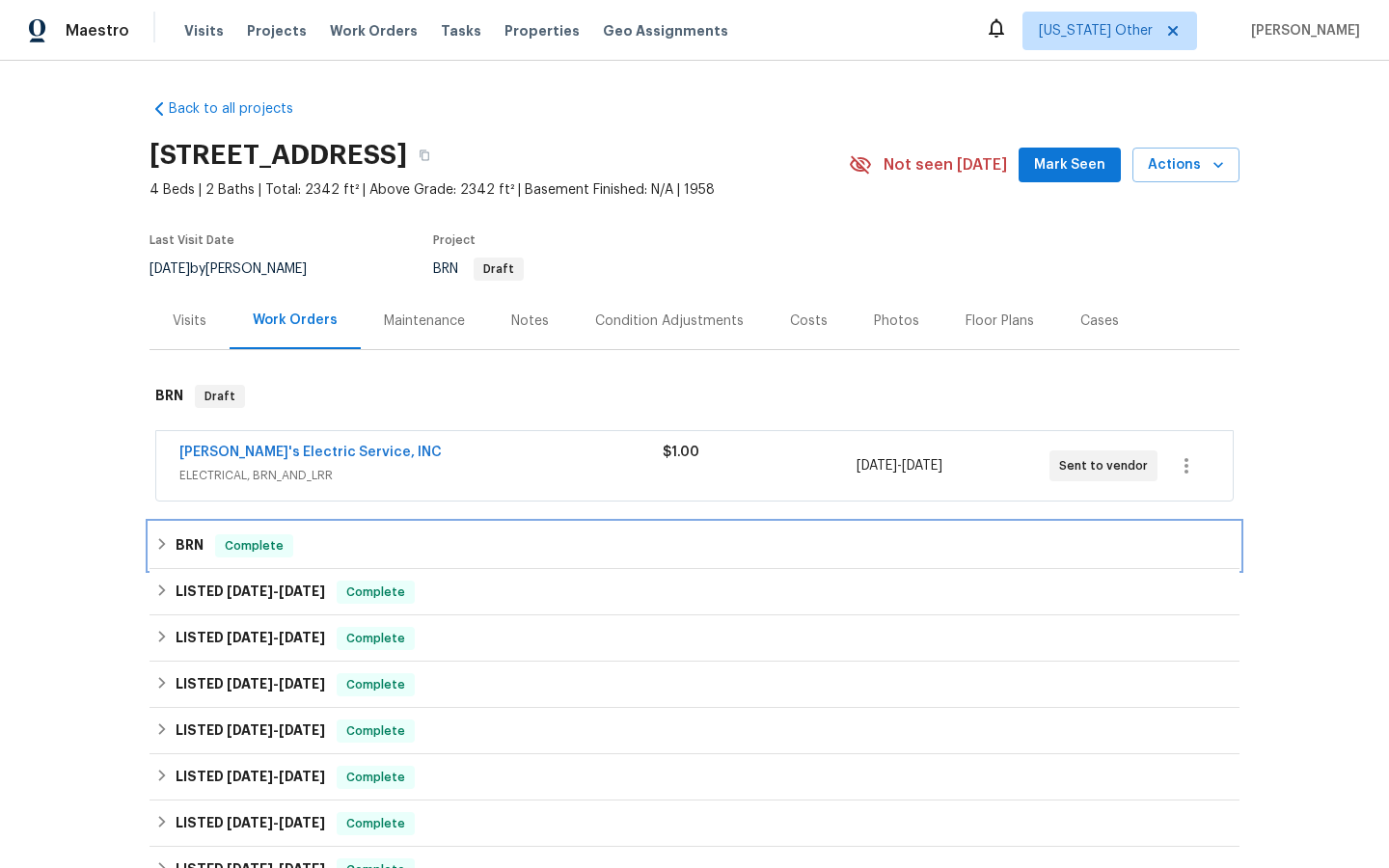
click at [251, 537] on span "Complete" at bounding box center [254, 545] width 75 height 19
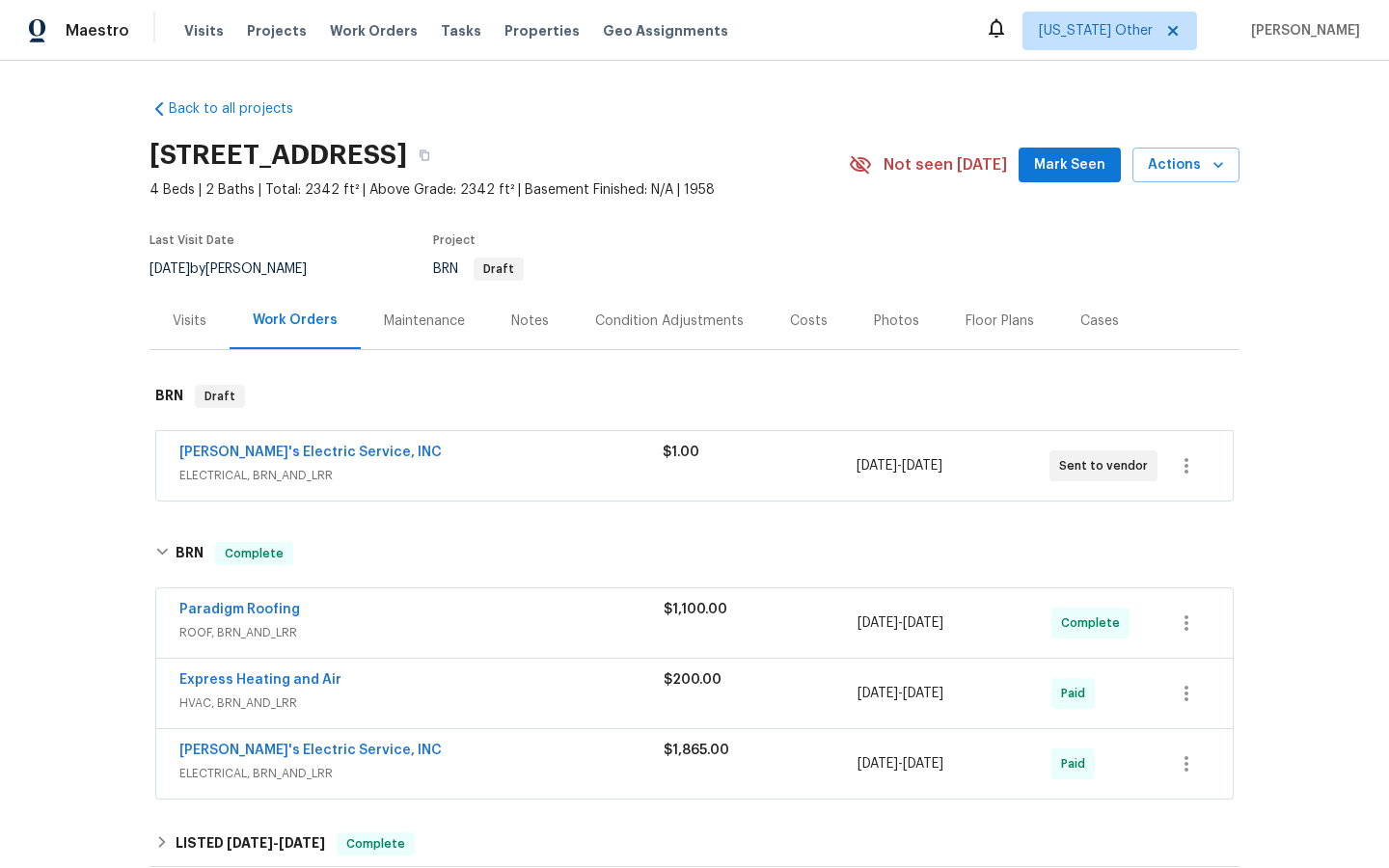
click at [272, 742] on span "Jack's Electric Service, INC" at bounding box center [311, 750] width 263 height 19
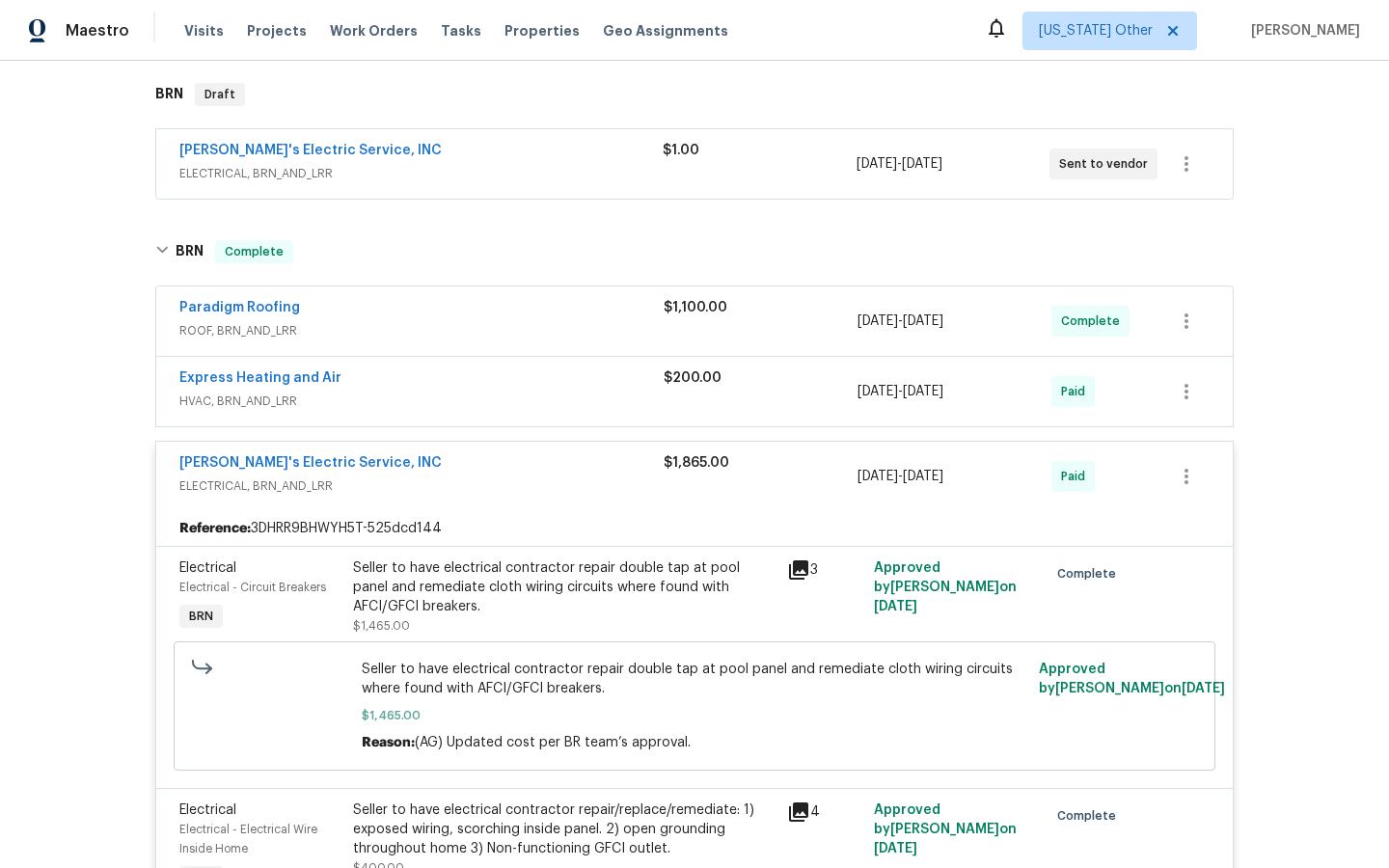
scroll to position [301, 0]
click at [802, 569] on icon at bounding box center [799, 570] width 19 height 19
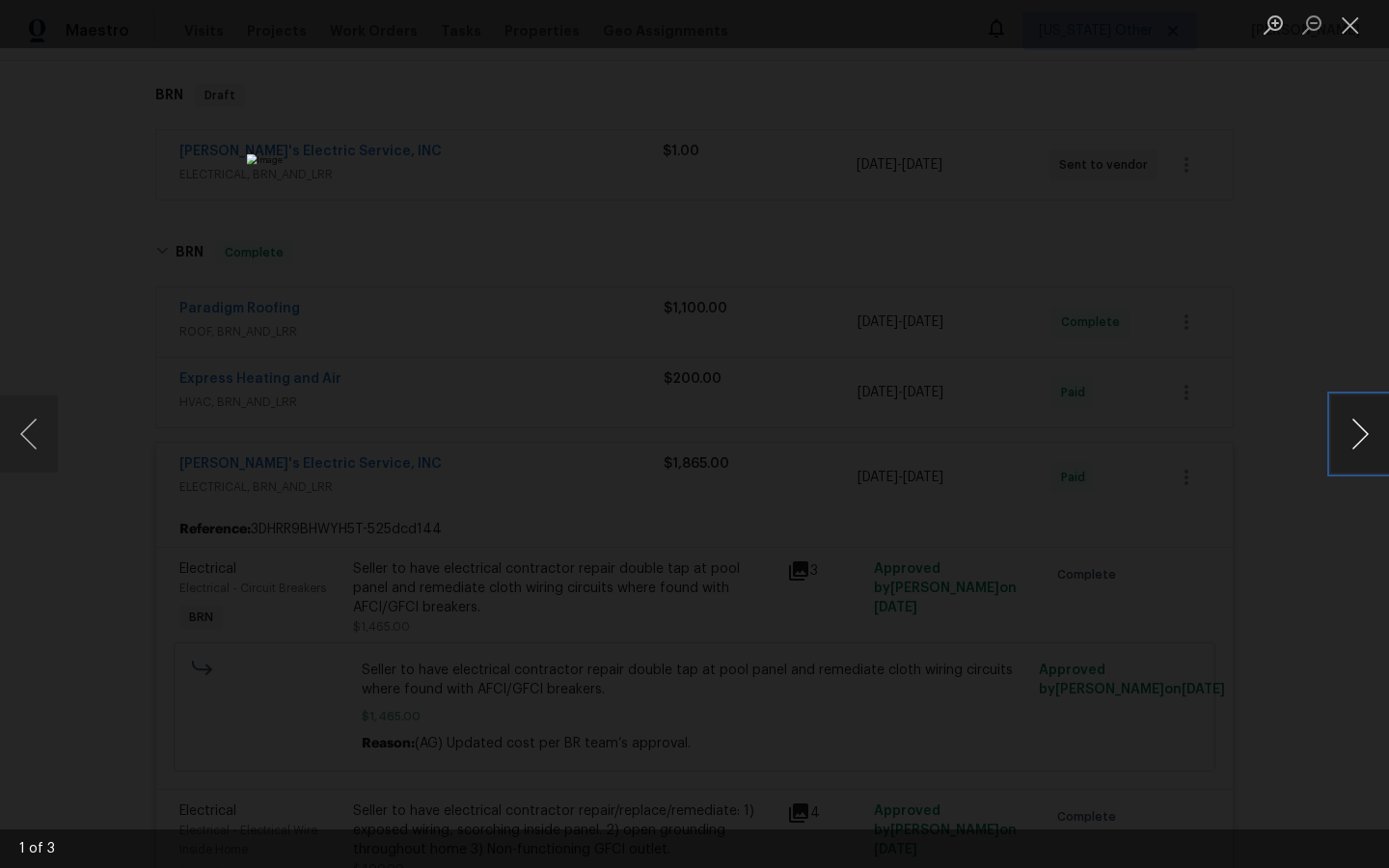
click at [1363, 424] on button "Next image" at bounding box center [1360, 434] width 58 height 78
click at [1210, 552] on div "Lightbox" at bounding box center [694, 434] width 1389 height 868
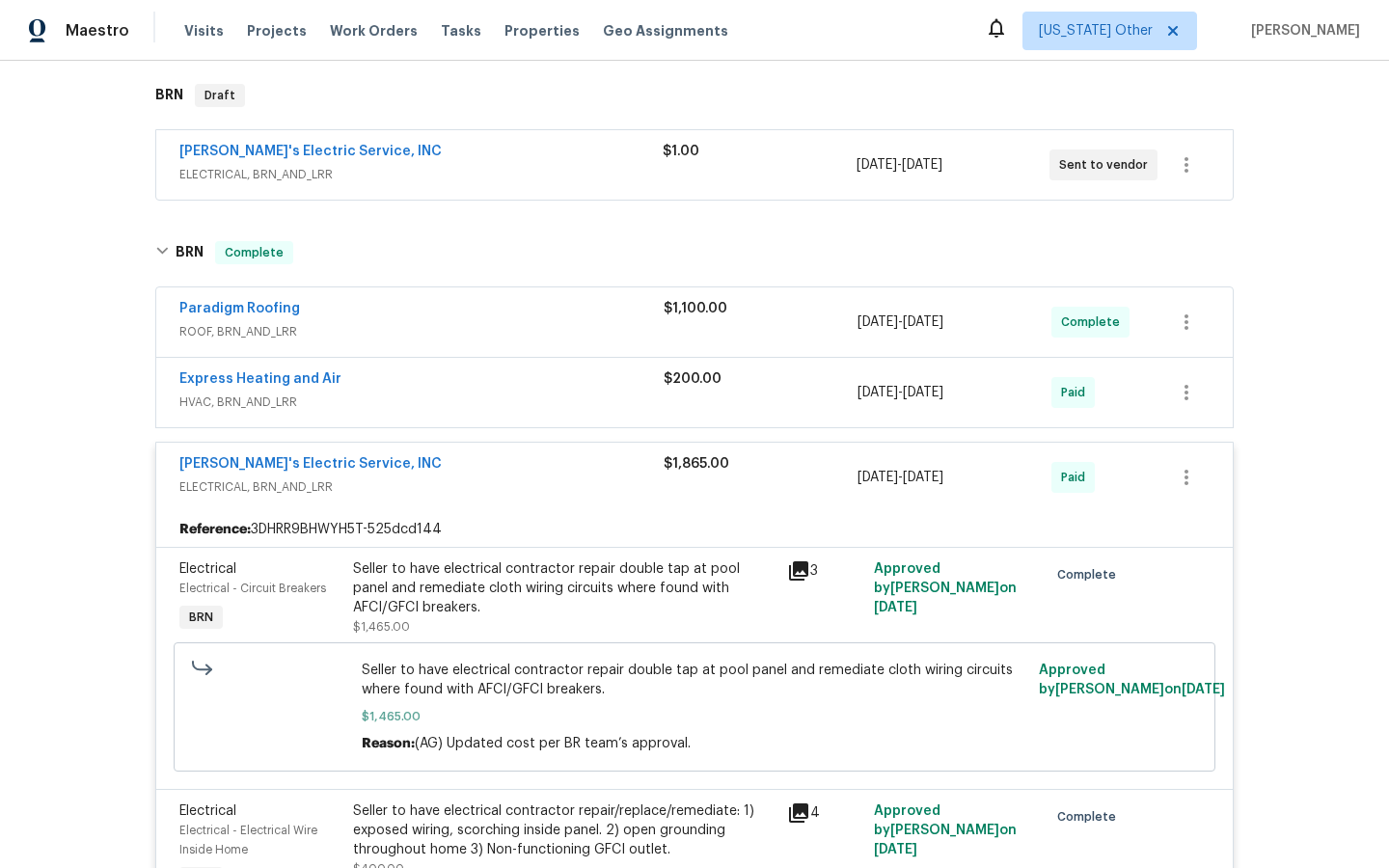
scroll to position [0, 0]
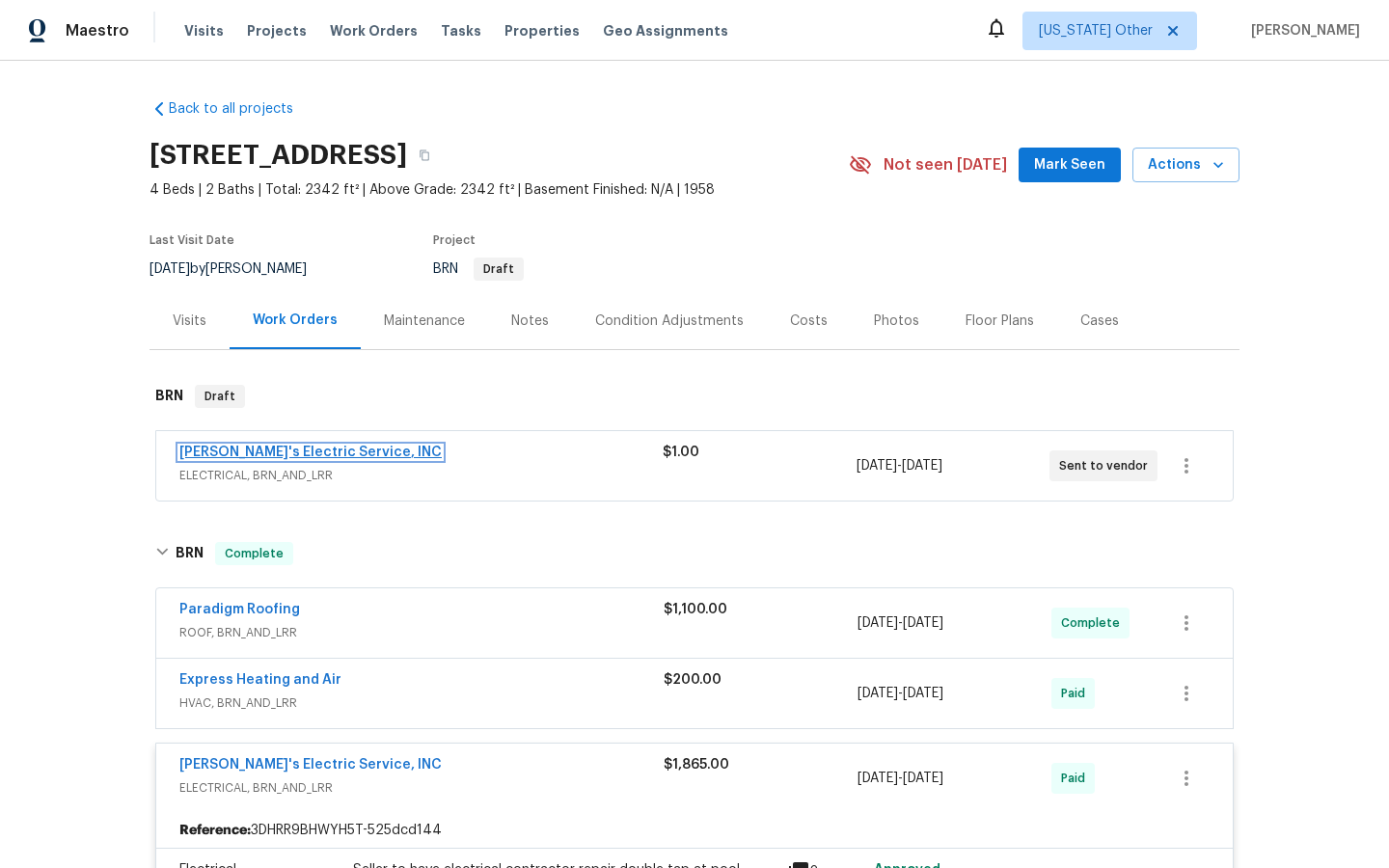
click at [274, 448] on link "Jack's Electric Service, INC" at bounding box center [311, 453] width 263 height 14
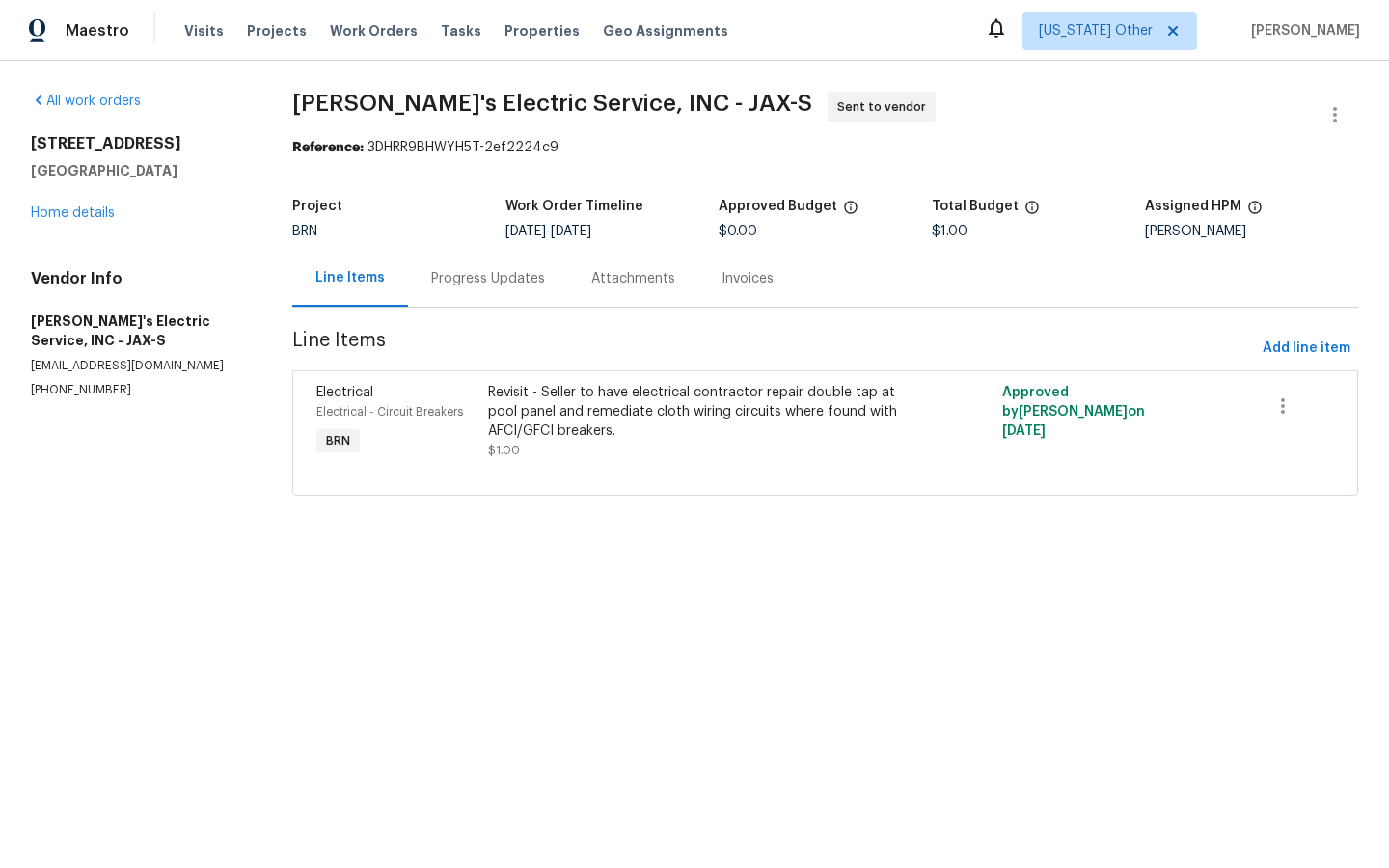
click at [588, 397] on div "Revisit - Seller to have electrical contractor repair double tap at pool panel …" at bounding box center [696, 412] width 417 height 58
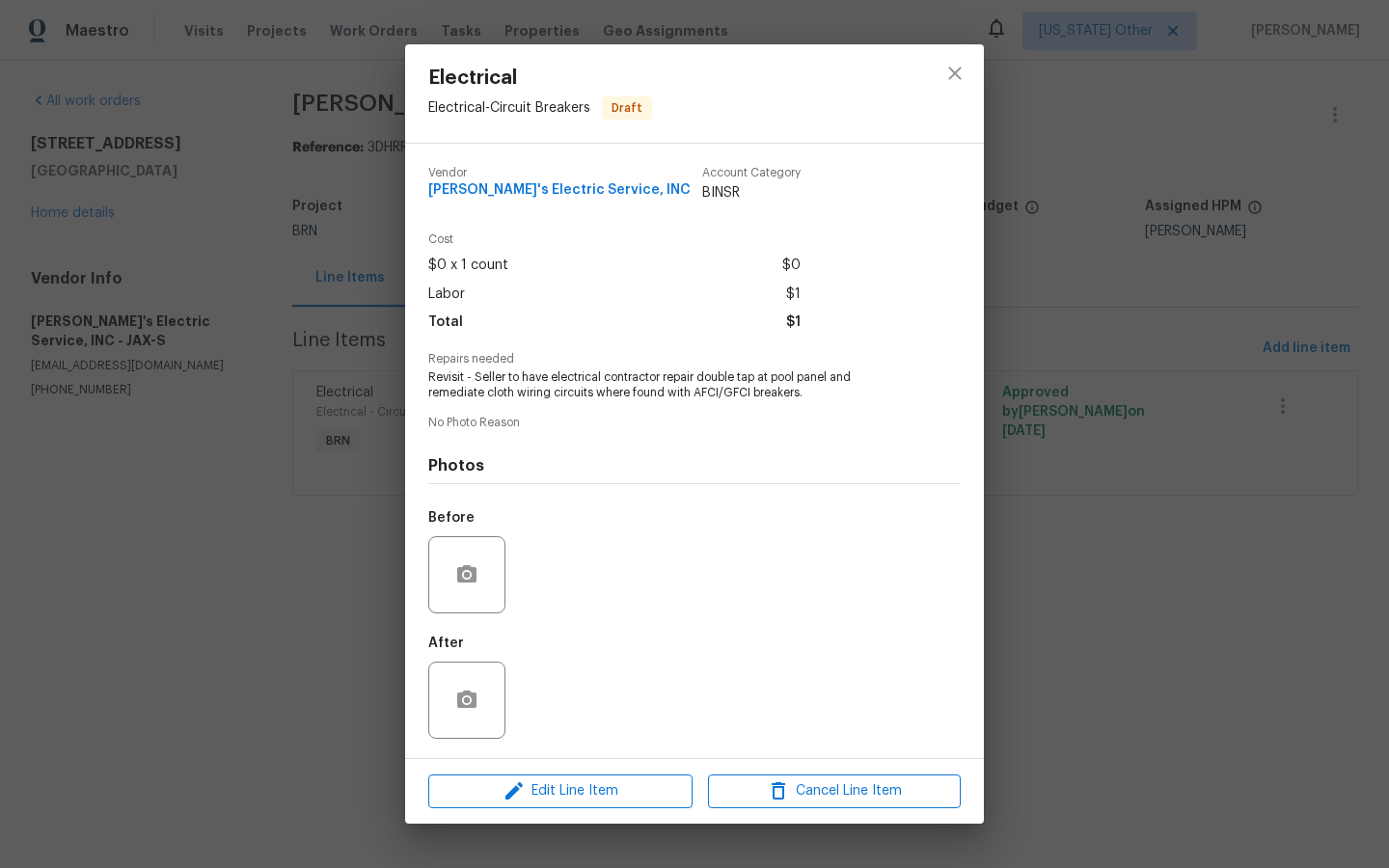
click at [187, 589] on div "Electrical Electrical - Circuit Breakers Draft Vendor Jack's Electric Service, …" at bounding box center [694, 434] width 1389 height 868
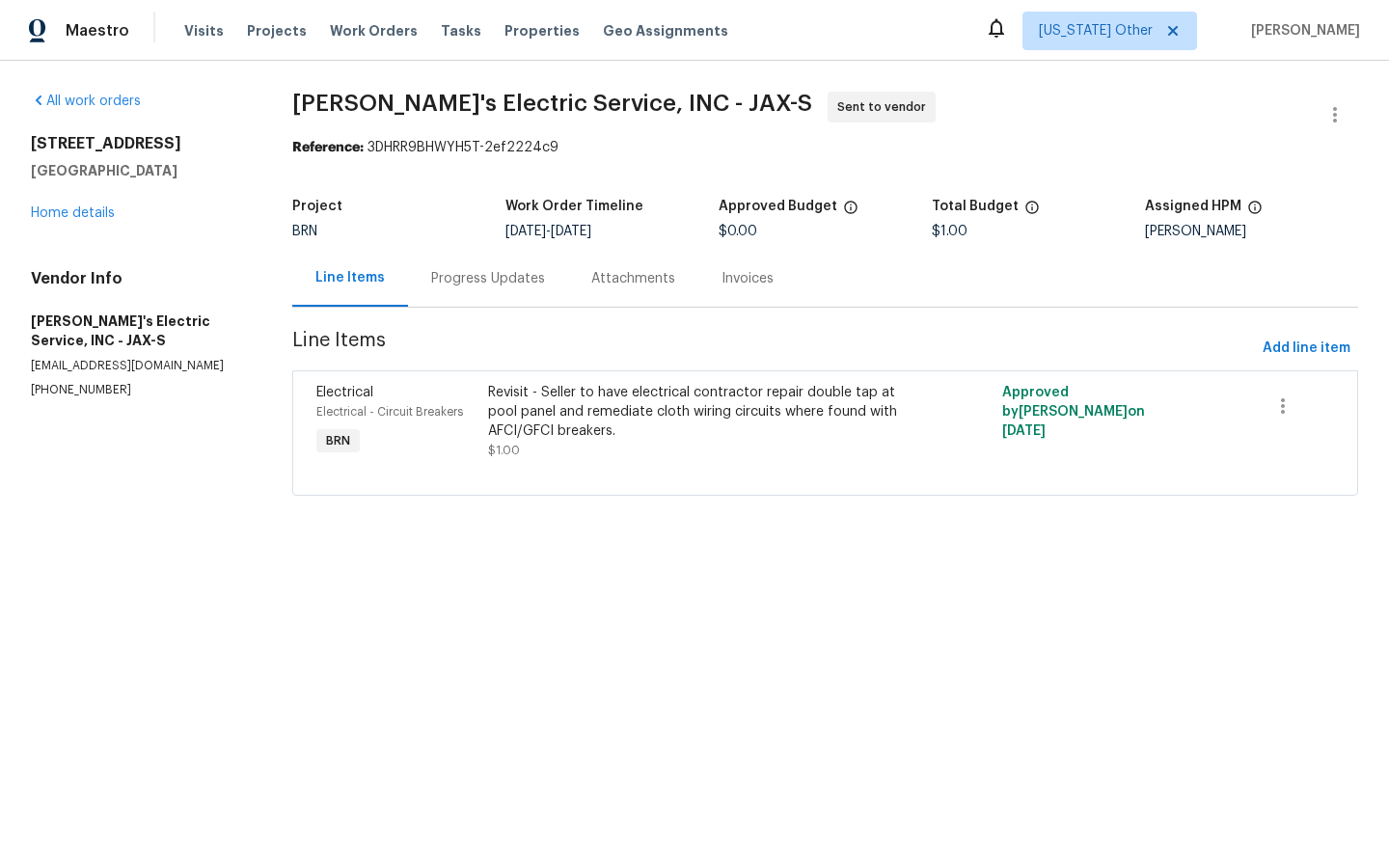
click at [623, 271] on div "Attachments" at bounding box center [633, 278] width 84 height 19
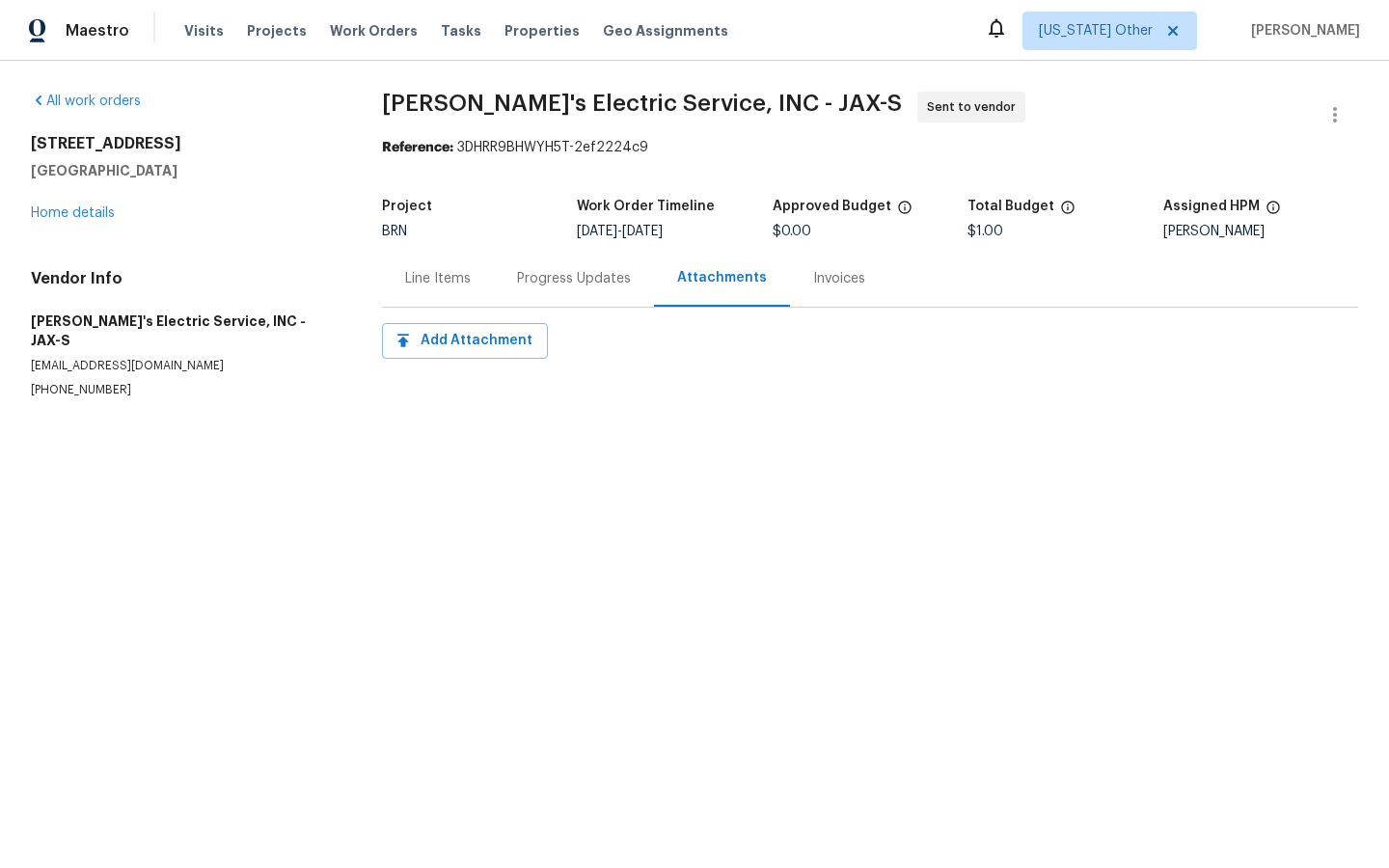
click at [801, 291] on div "Invoices" at bounding box center [839, 278] width 99 height 57
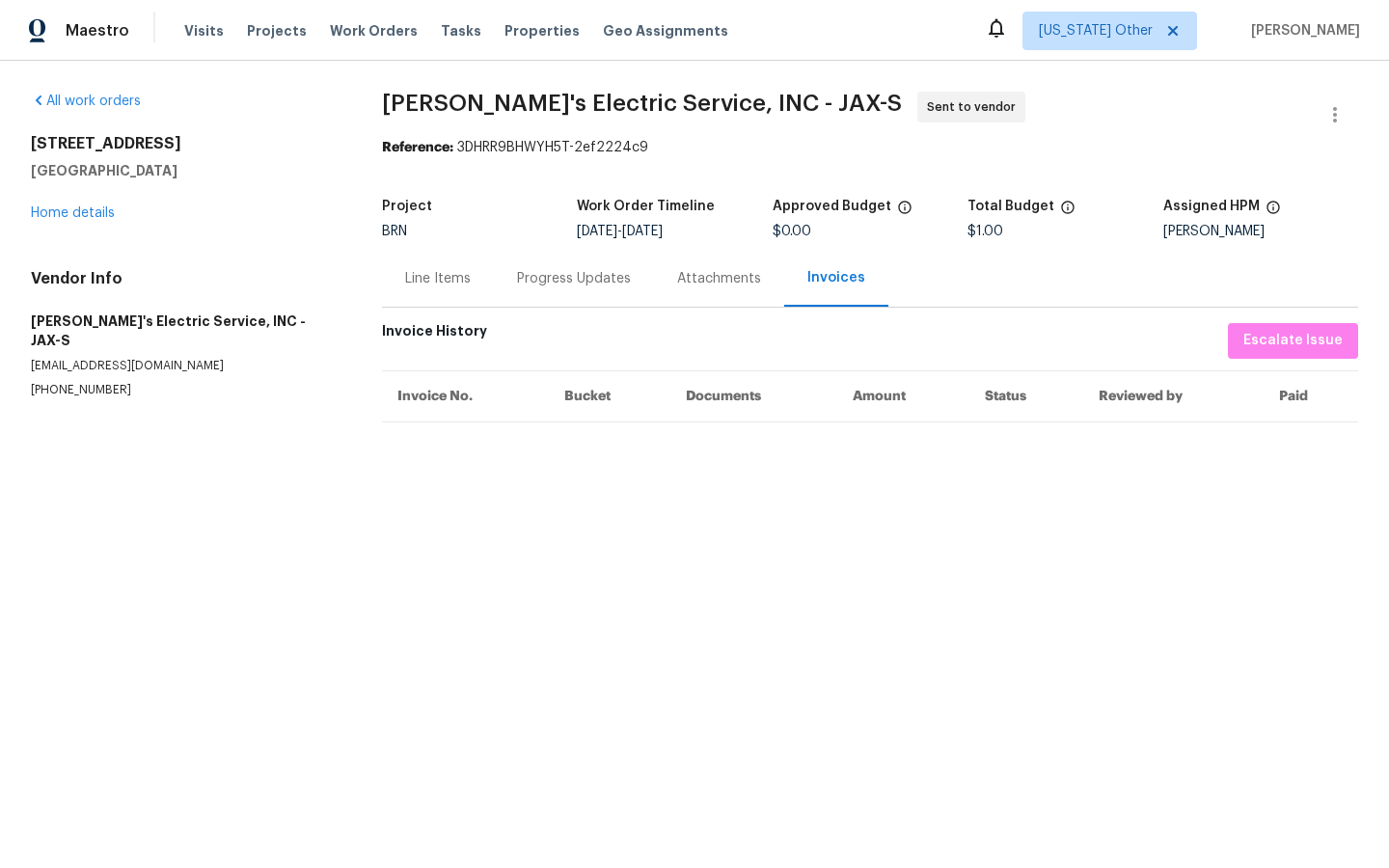
click at [442, 277] on div "Line Items" at bounding box center [438, 278] width 66 height 19
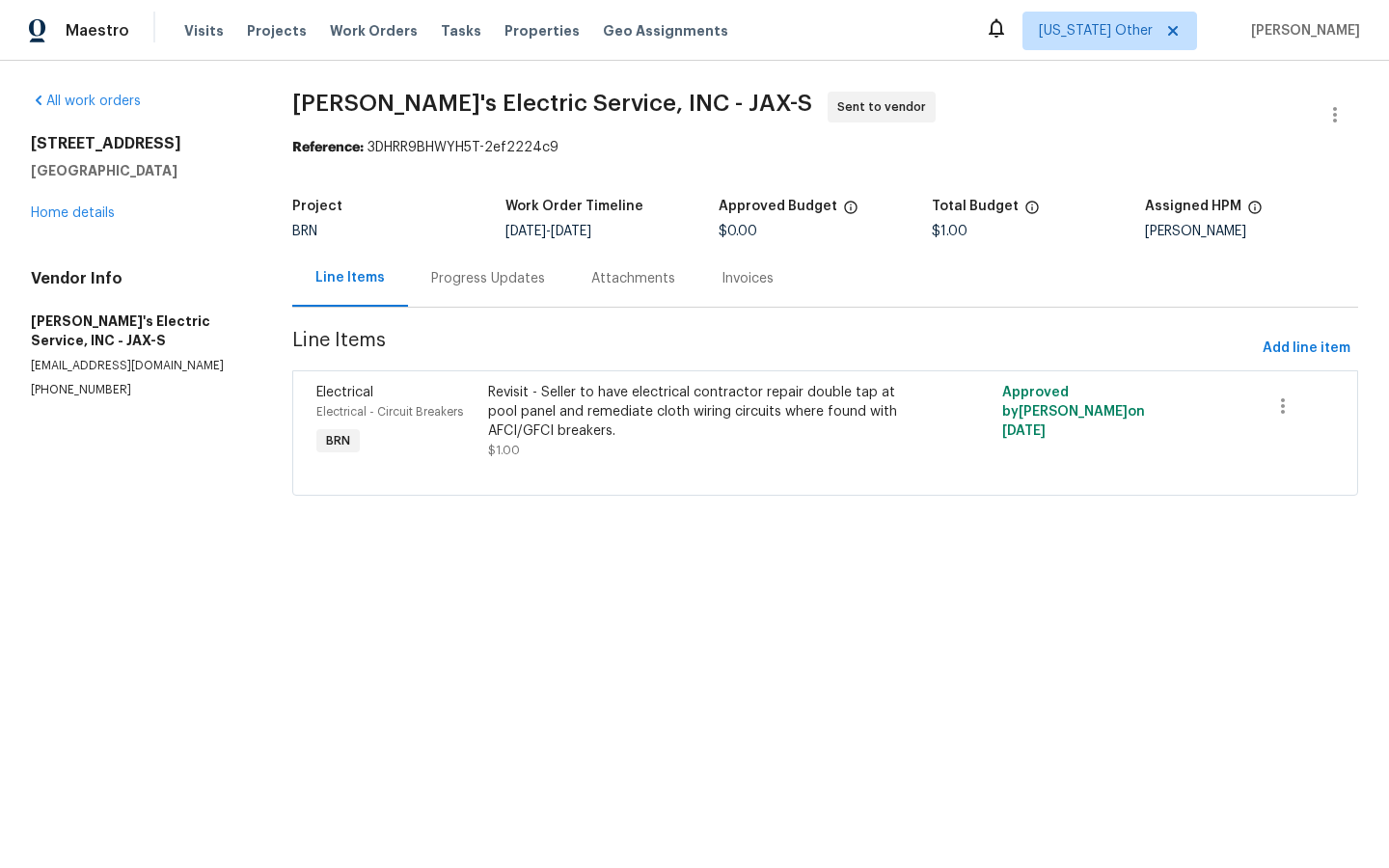
click at [737, 275] on div "Invoices" at bounding box center [748, 278] width 52 height 19
